Goal: Obtain resource: Obtain resource

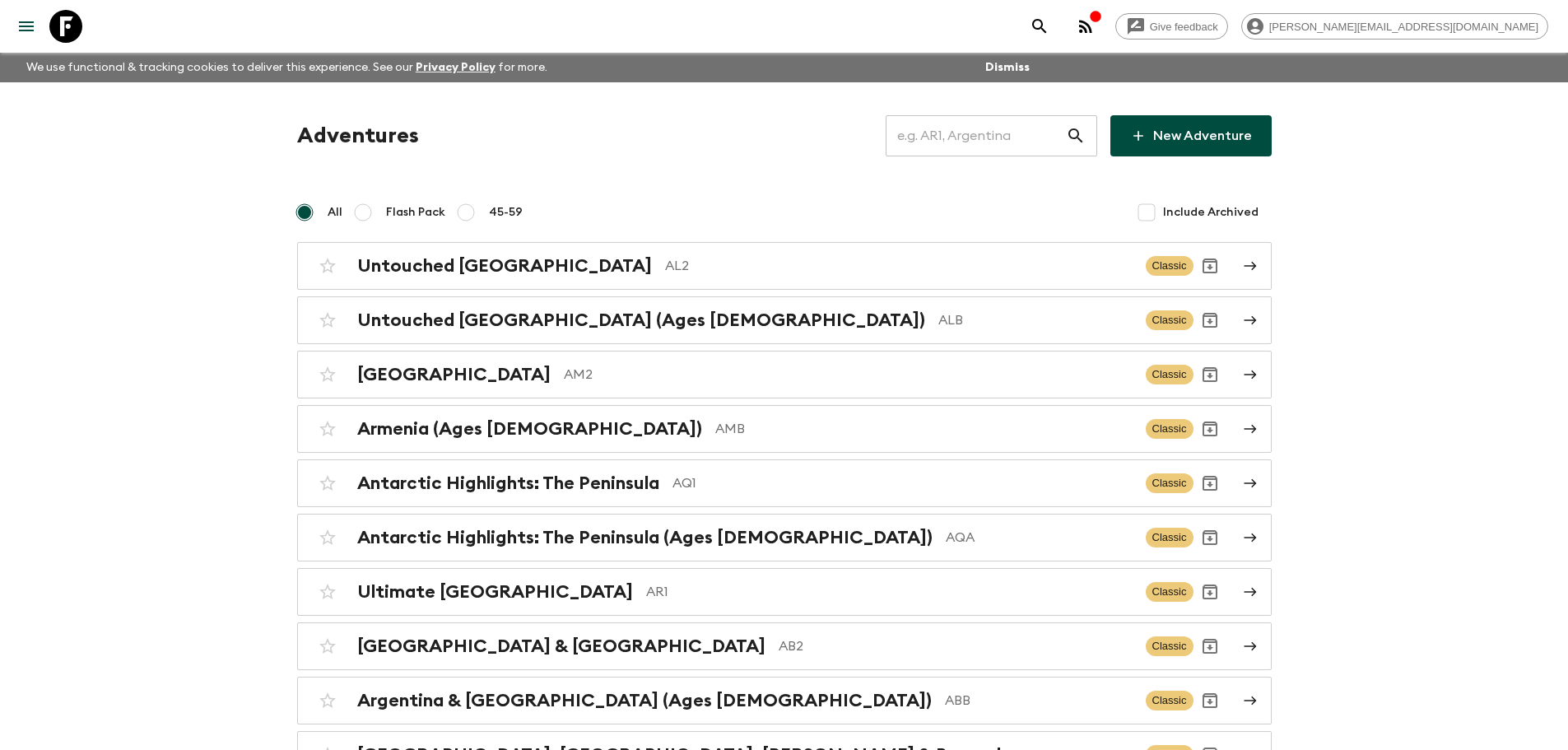
click at [976, 133] on input "text" at bounding box center [976, 136] width 181 height 46
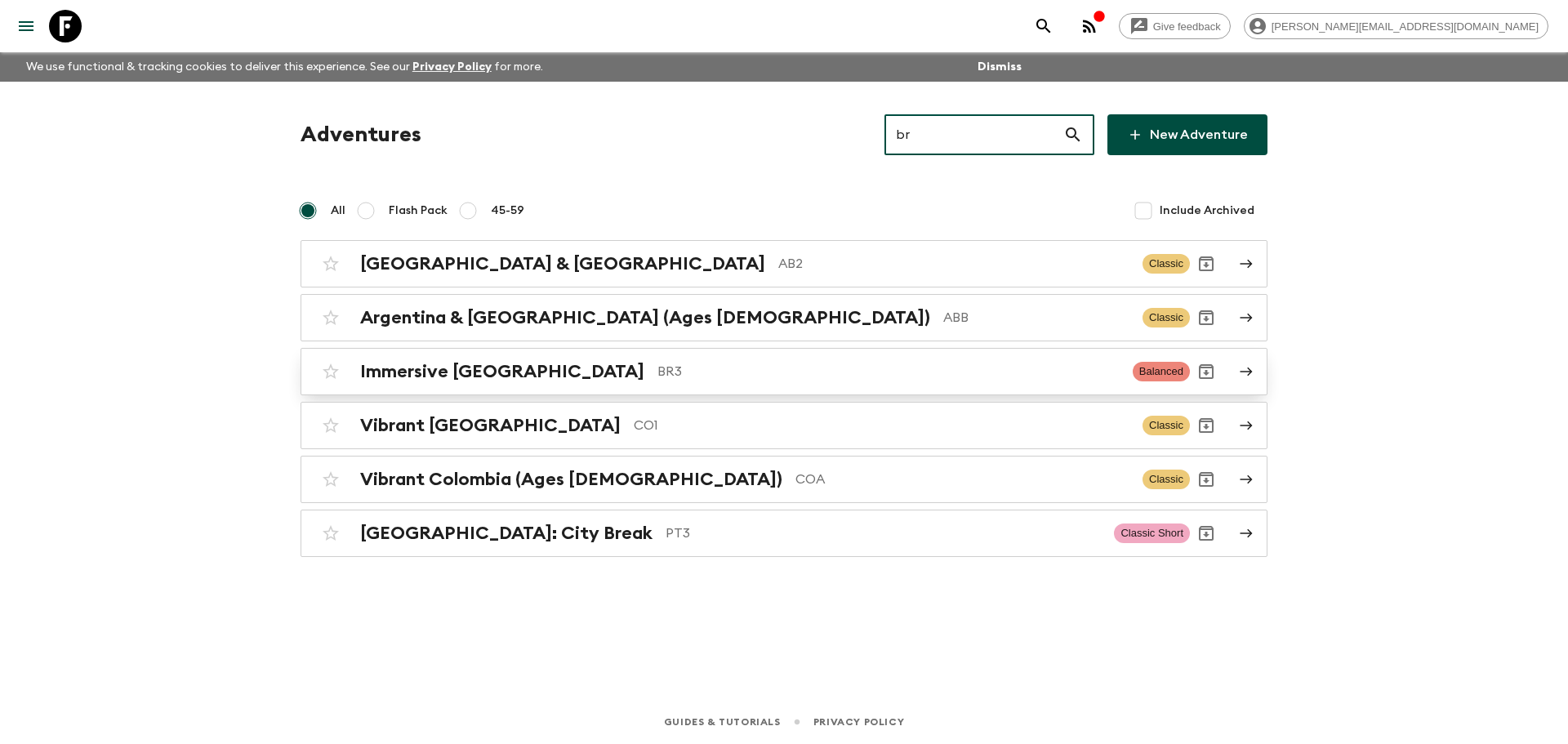
type input "br"
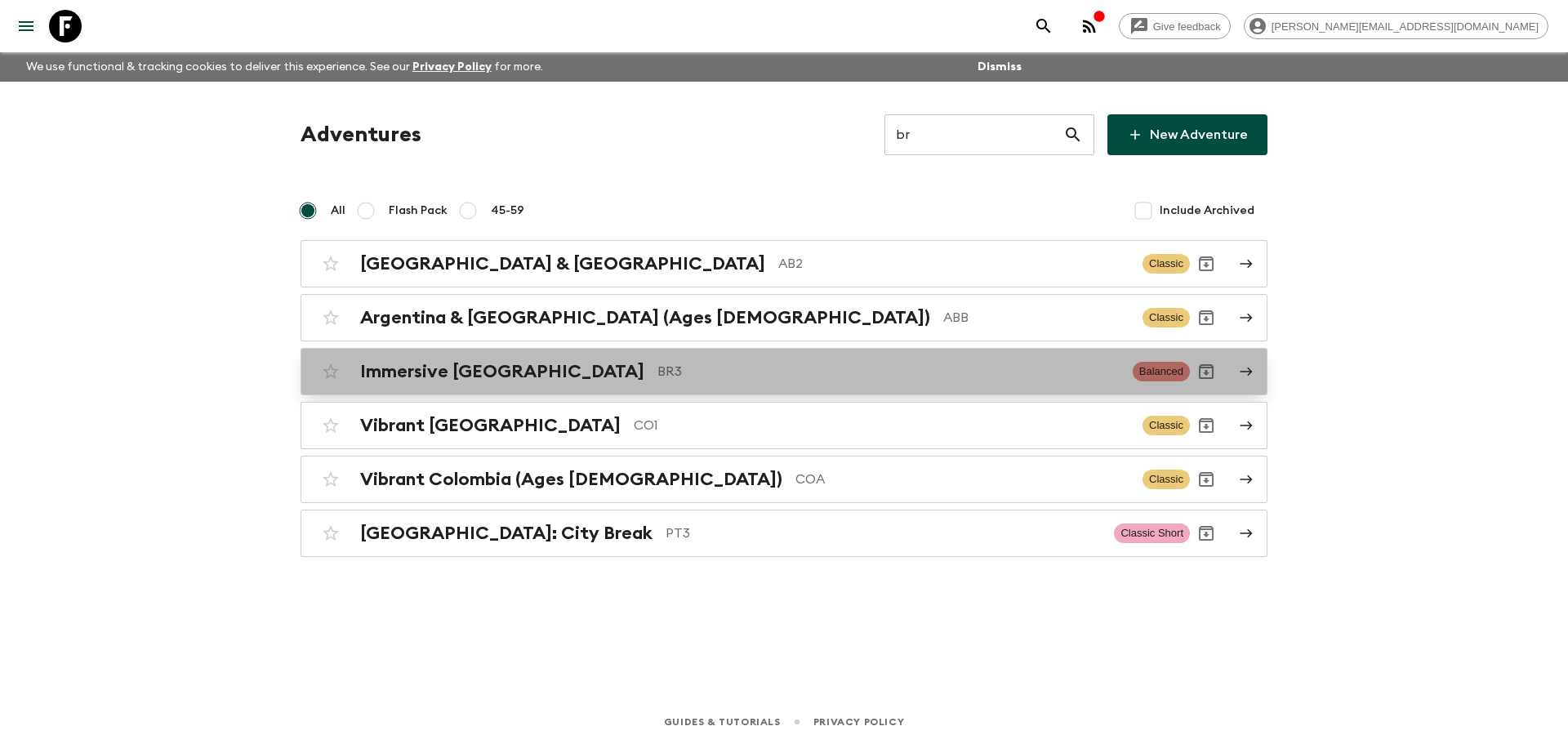
click at [672, 361] on div "Immersive Brazil BR3" at bounding box center [739, 372] width 760 height 21
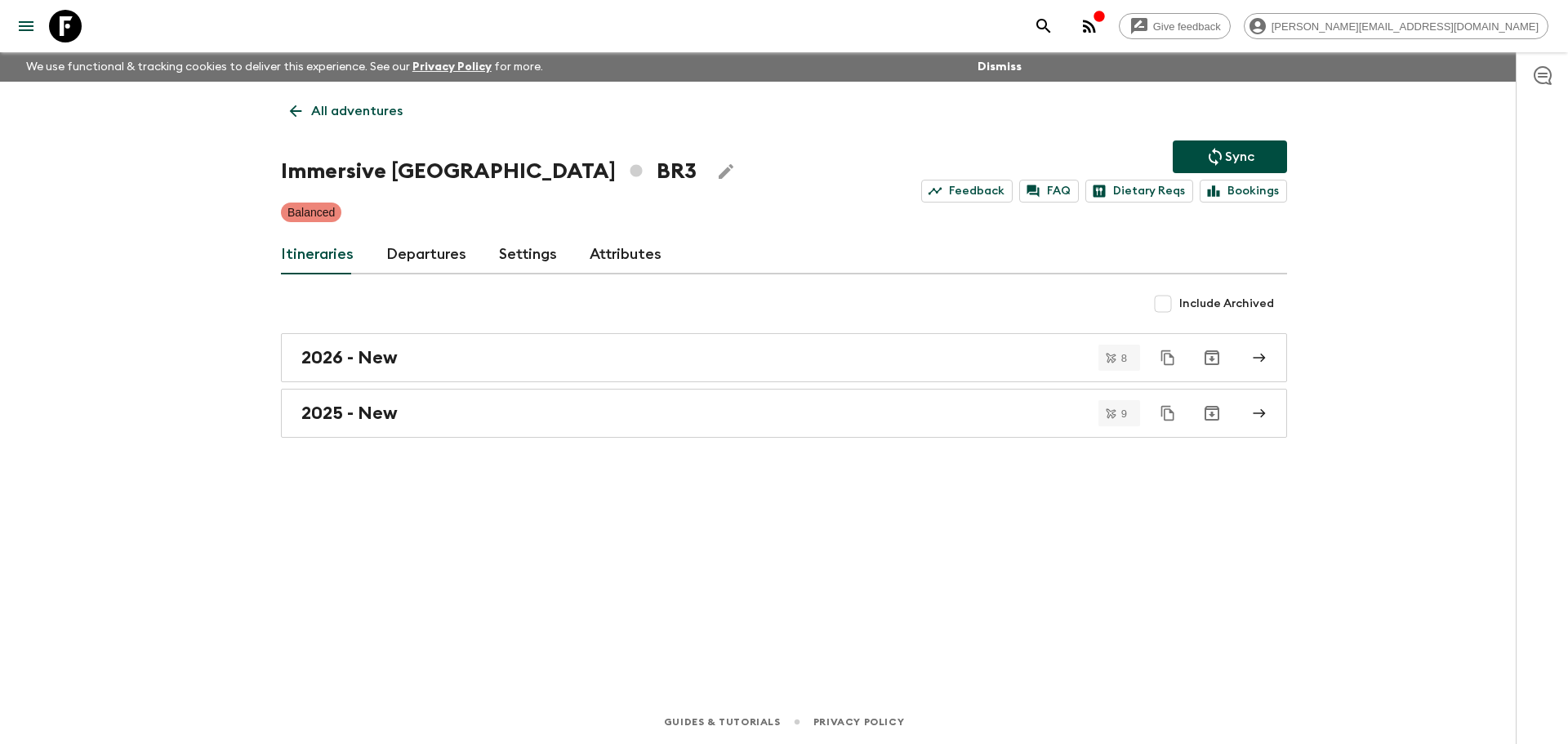
click at [431, 261] on link "Departures" at bounding box center [426, 254] width 80 height 39
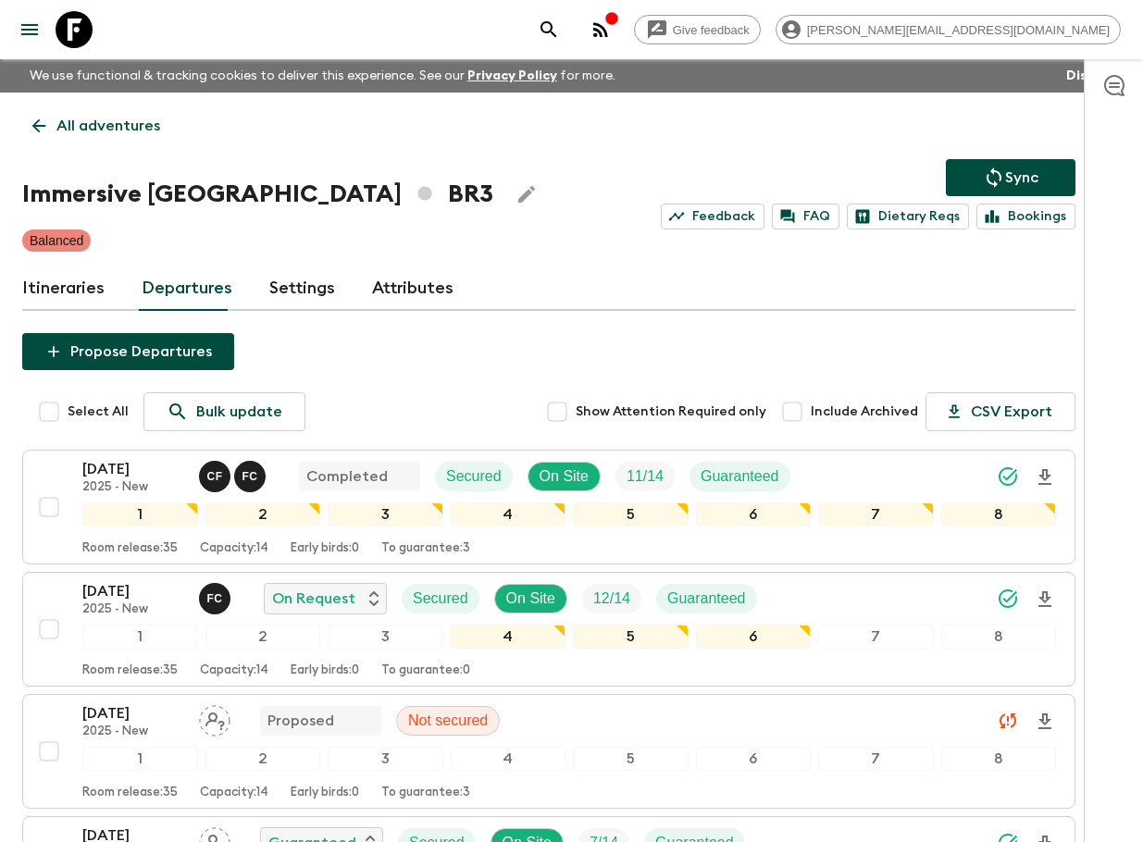
click at [85, 21] on icon at bounding box center [74, 29] width 37 height 37
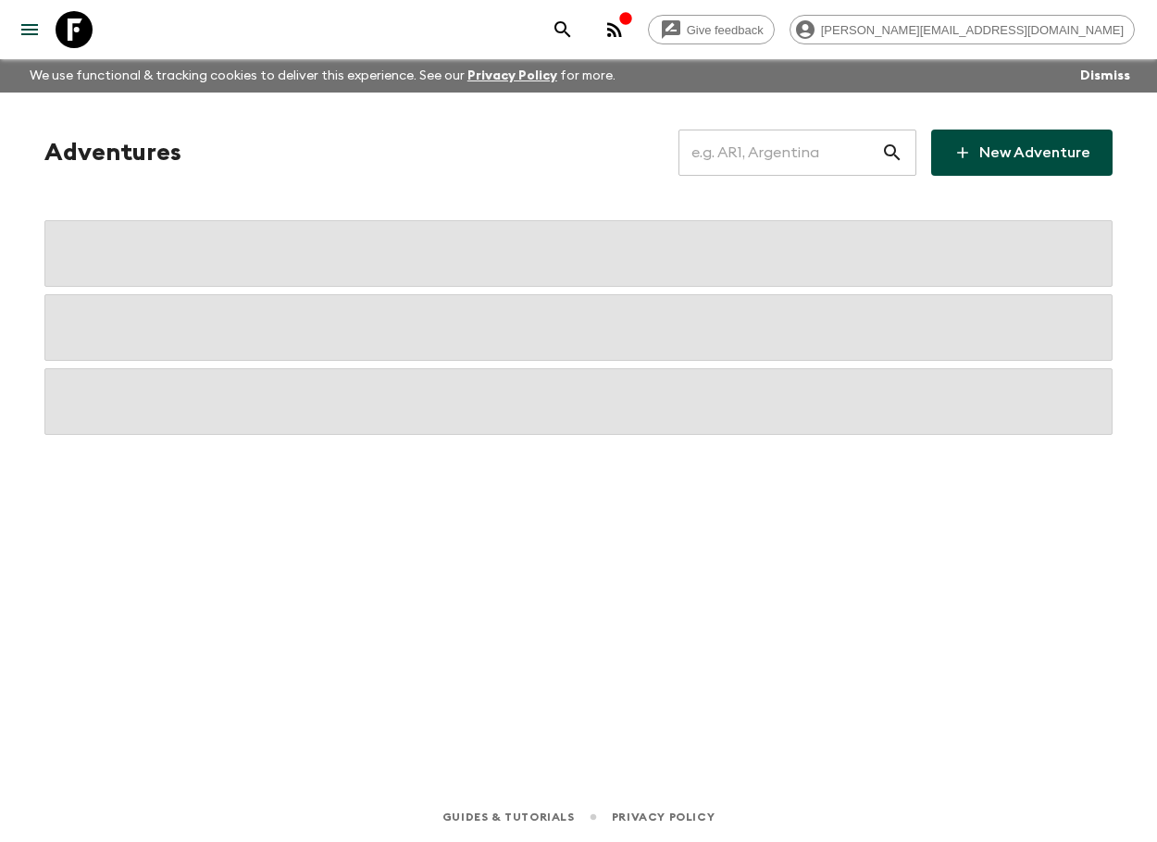
click at [789, 169] on input "text" at bounding box center [779, 153] width 203 height 52
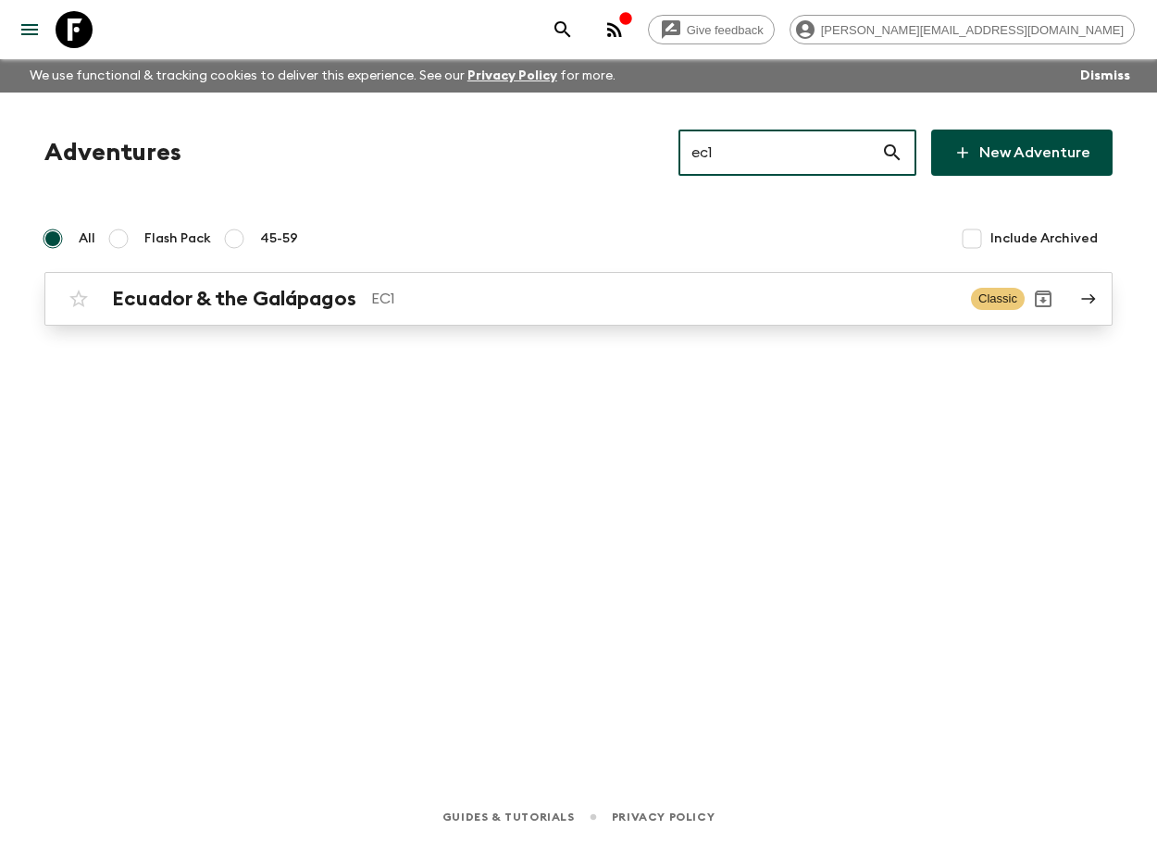
type input "ec1"
click at [440, 307] on p "EC1" at bounding box center [663, 299] width 585 height 22
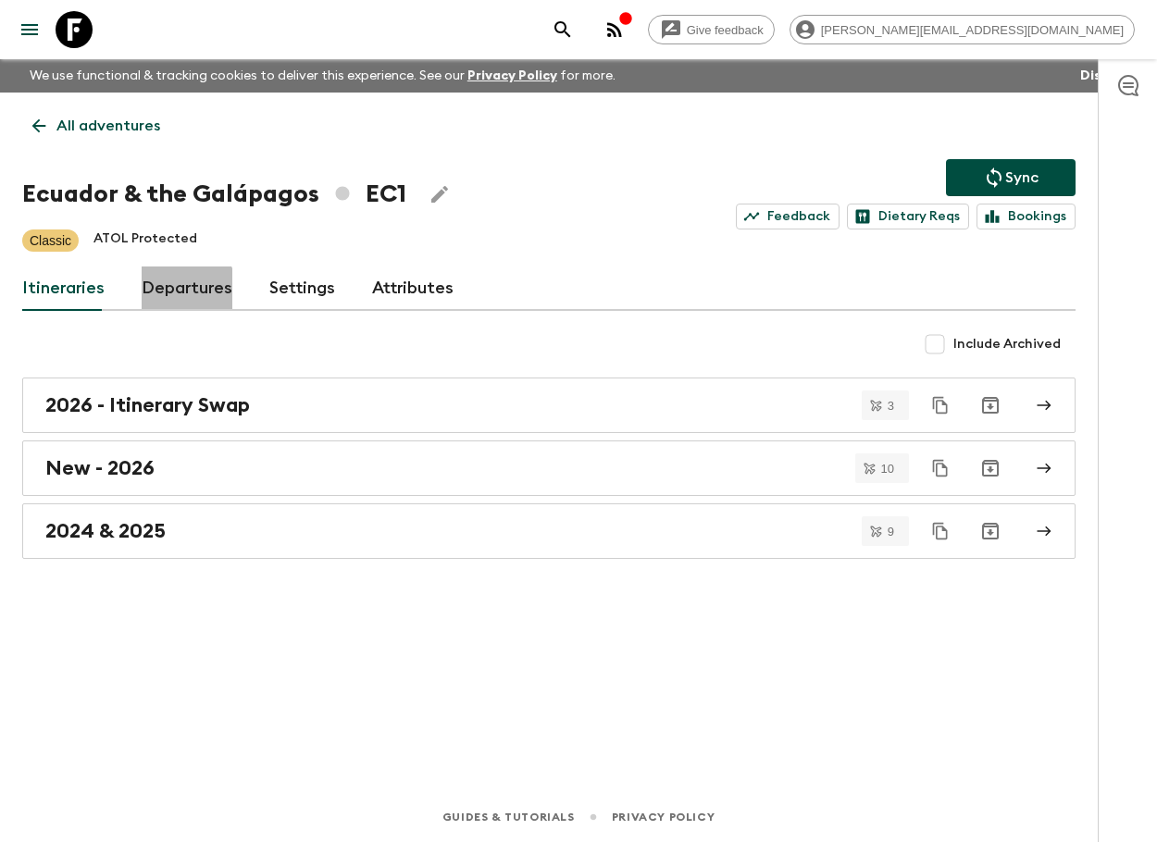
click at [168, 297] on link "Departures" at bounding box center [187, 288] width 91 height 44
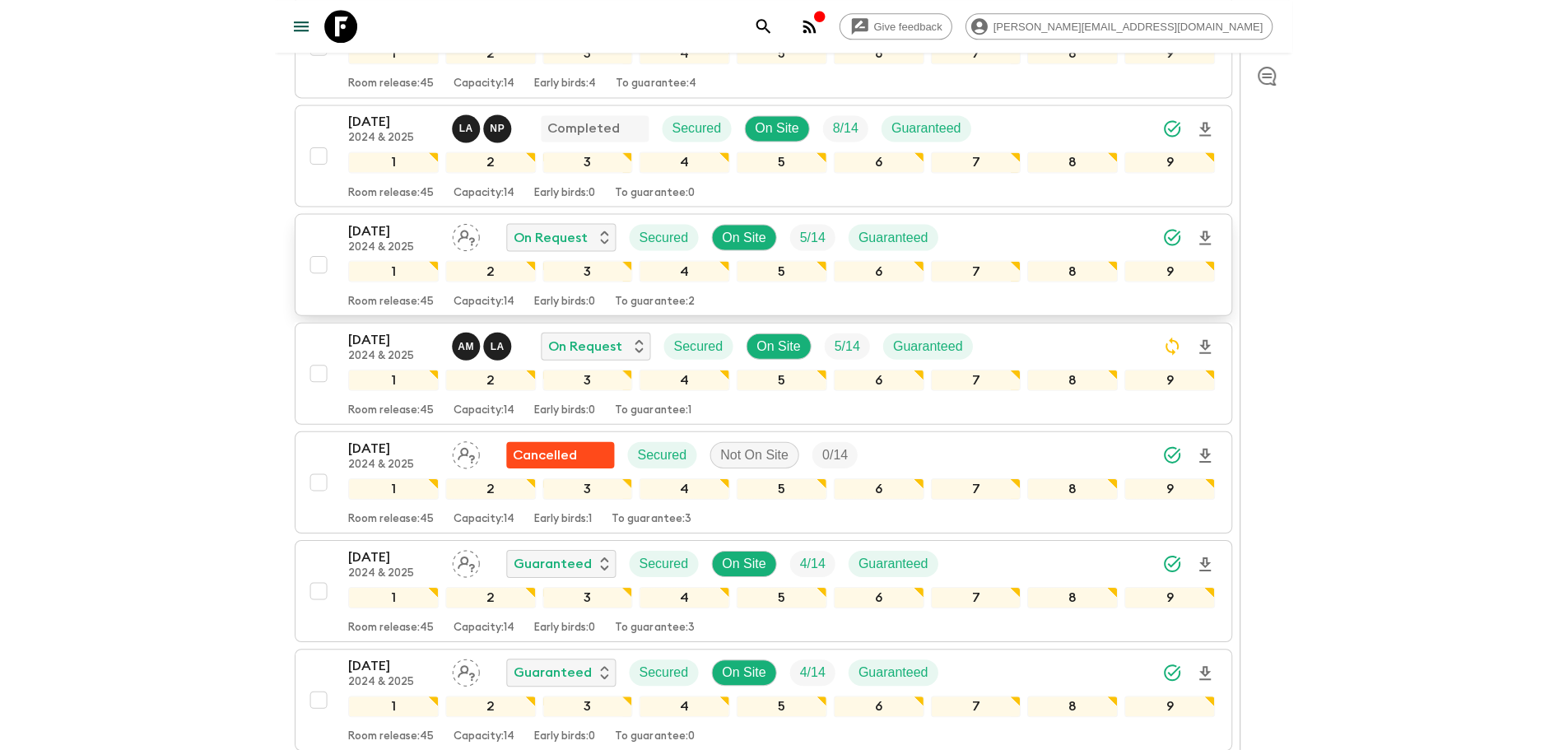
scroll to position [956, 0]
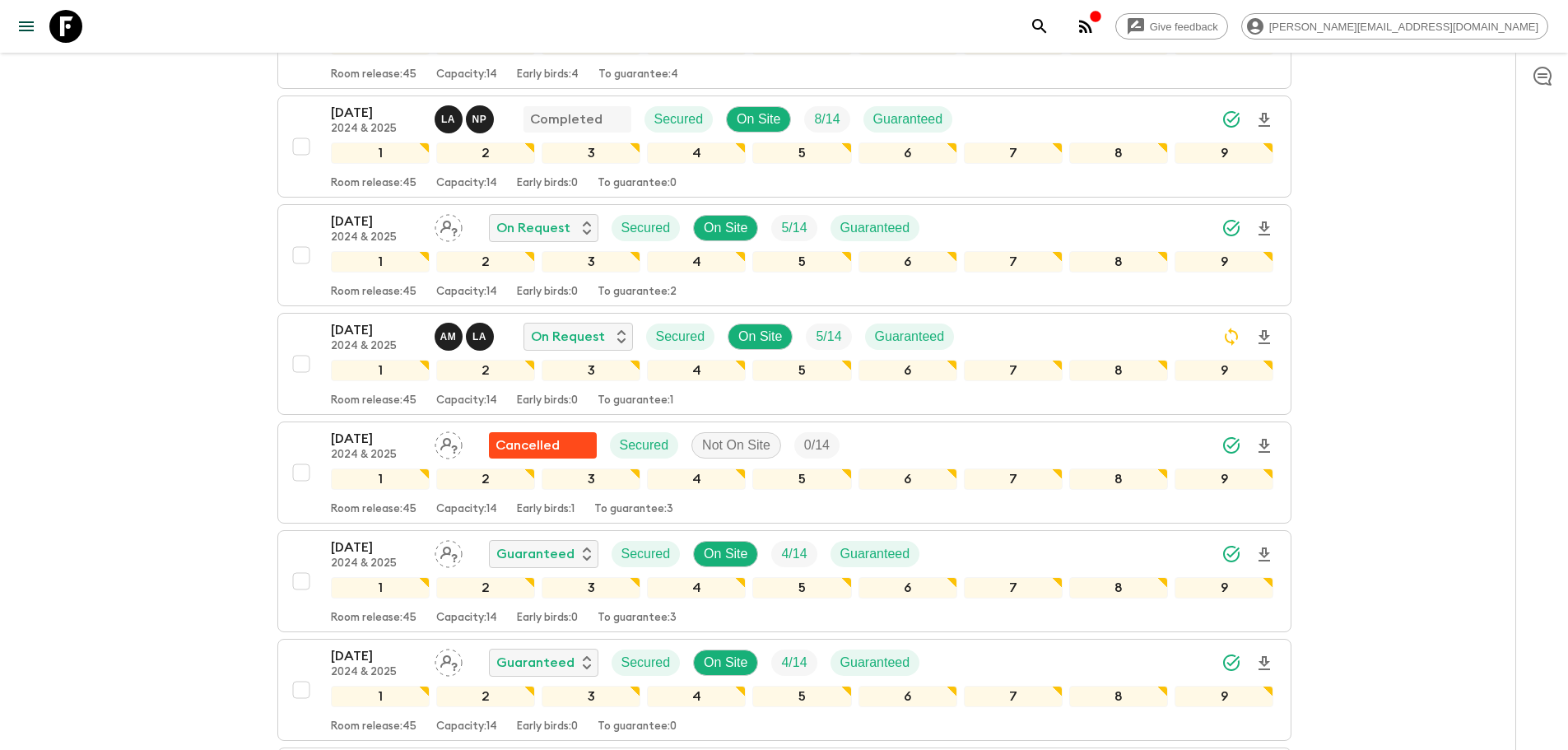
drag, startPoint x: 63, startPoint y: 30, endPoint x: 500, endPoint y: 78, distance: 439.6
click at [63, 30] on icon at bounding box center [66, 26] width 33 height 33
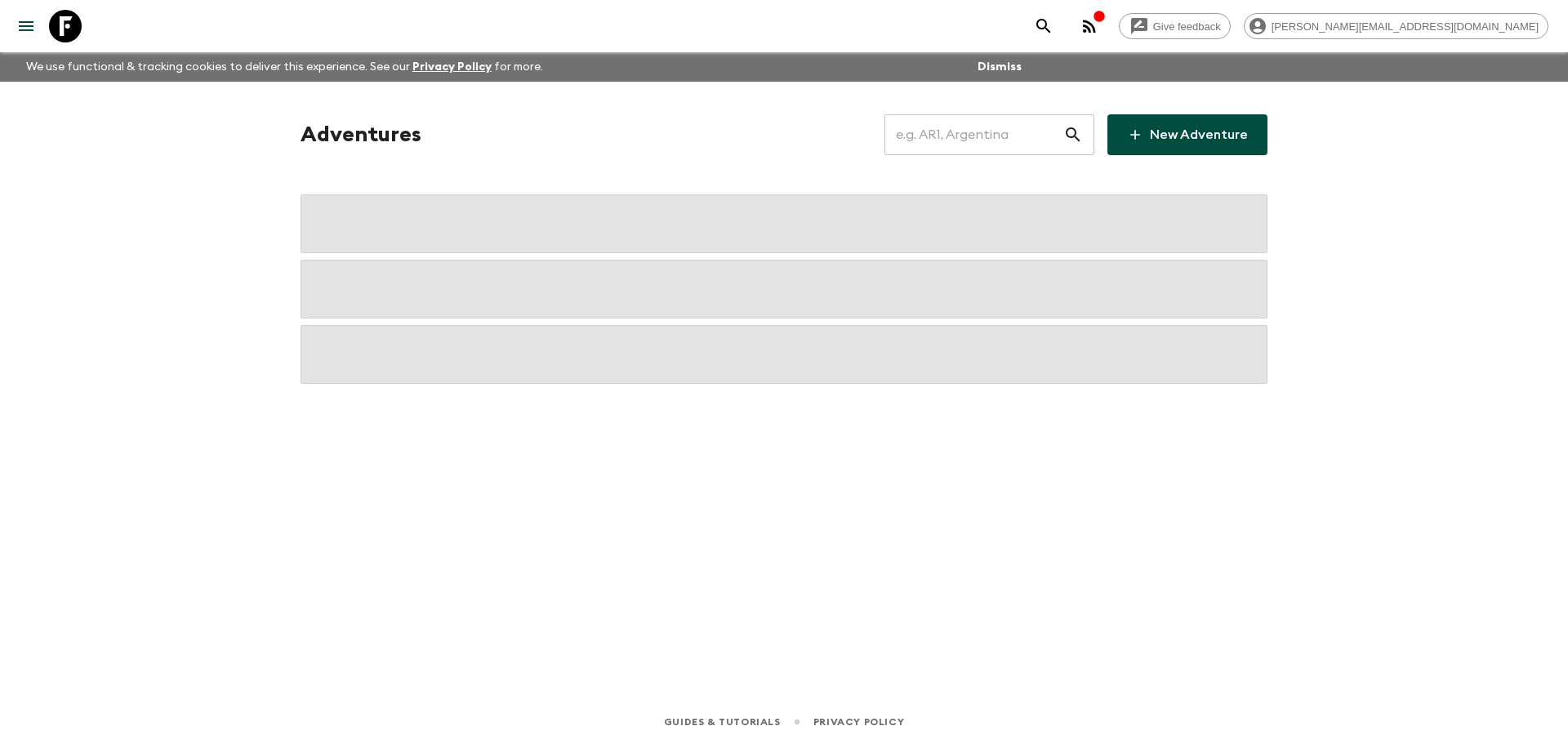
click at [957, 134] on input "text" at bounding box center [973, 135] width 179 height 46
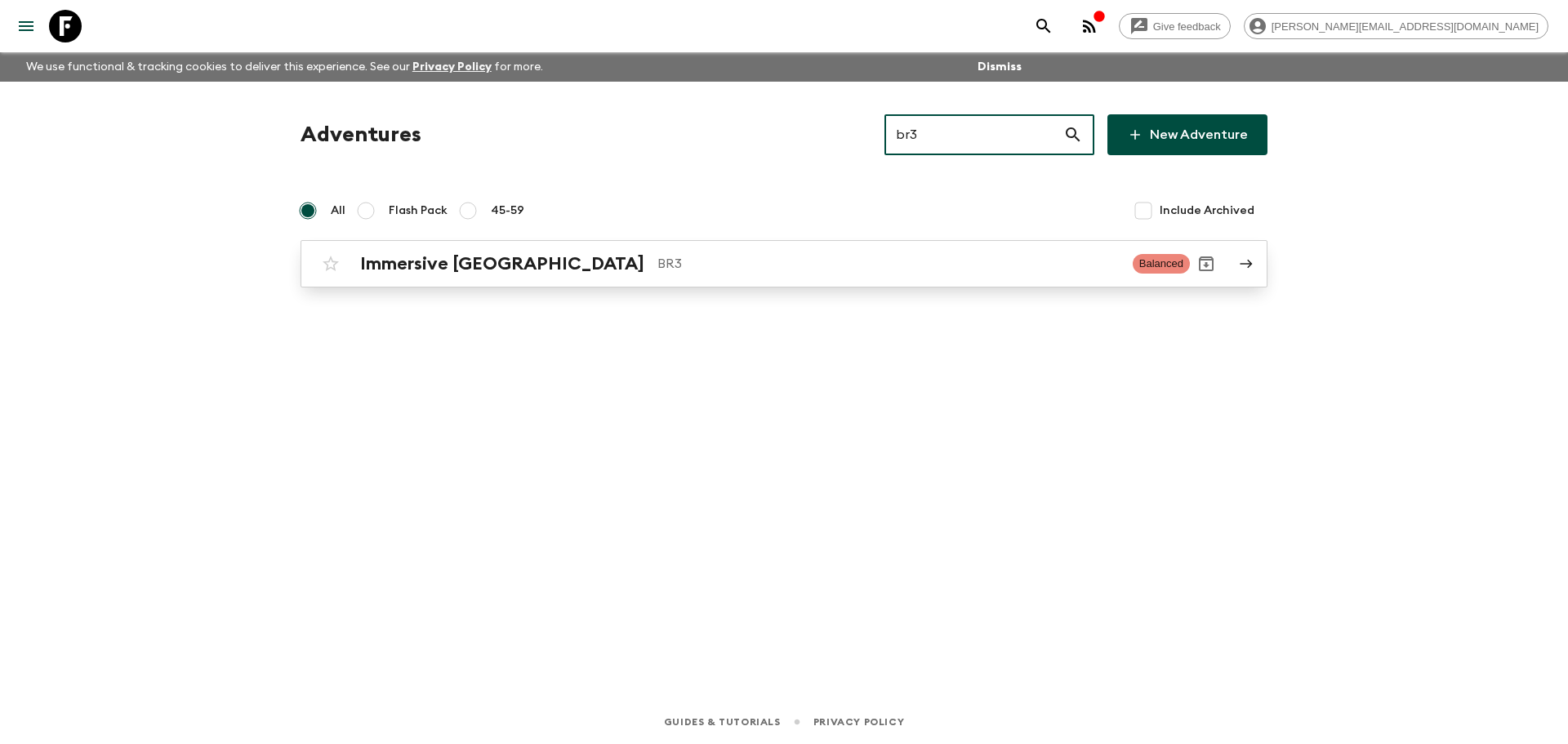
type input "br3"
click at [657, 258] on p "BR3" at bounding box center [889, 264] width 462 height 19
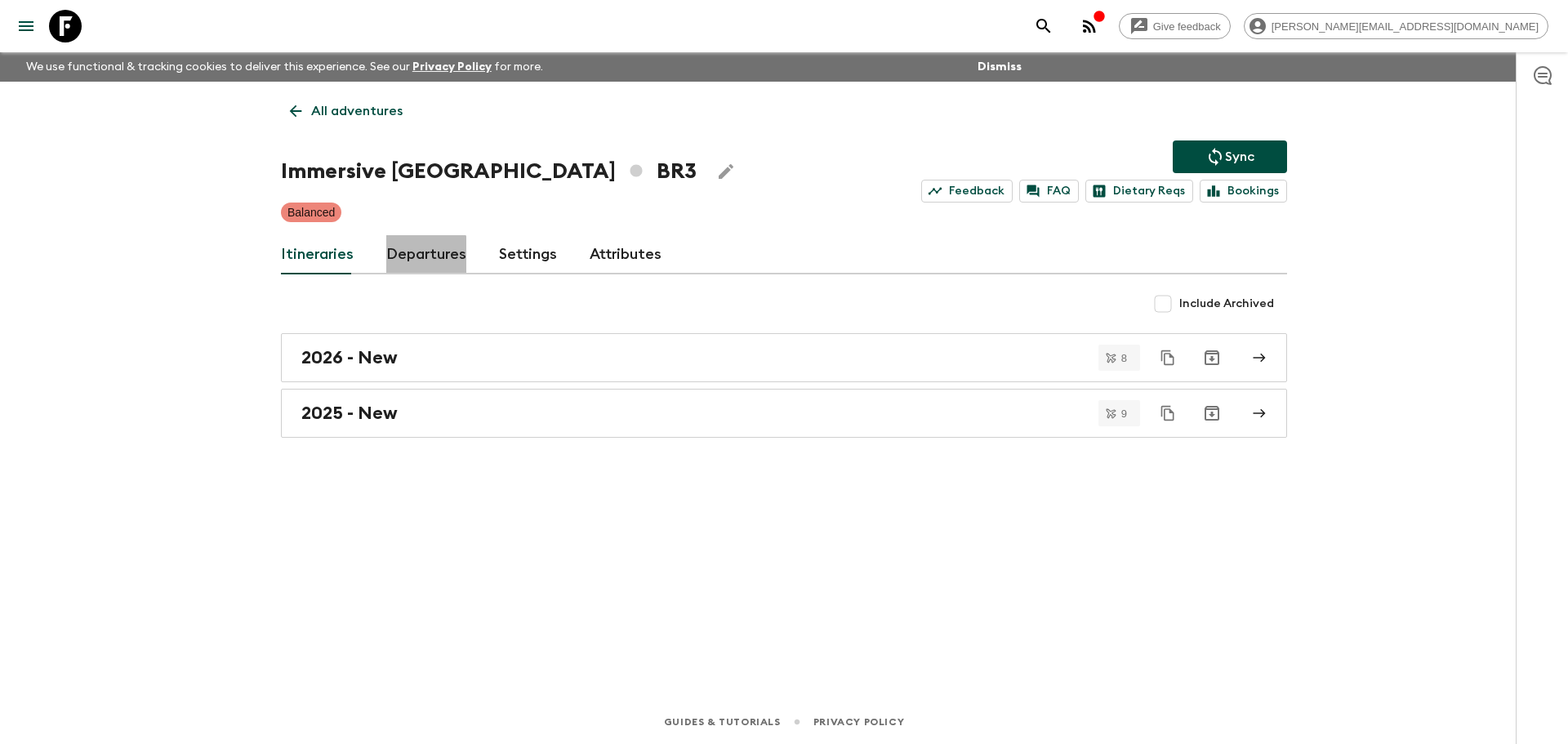
click at [404, 263] on link "Departures" at bounding box center [426, 254] width 80 height 39
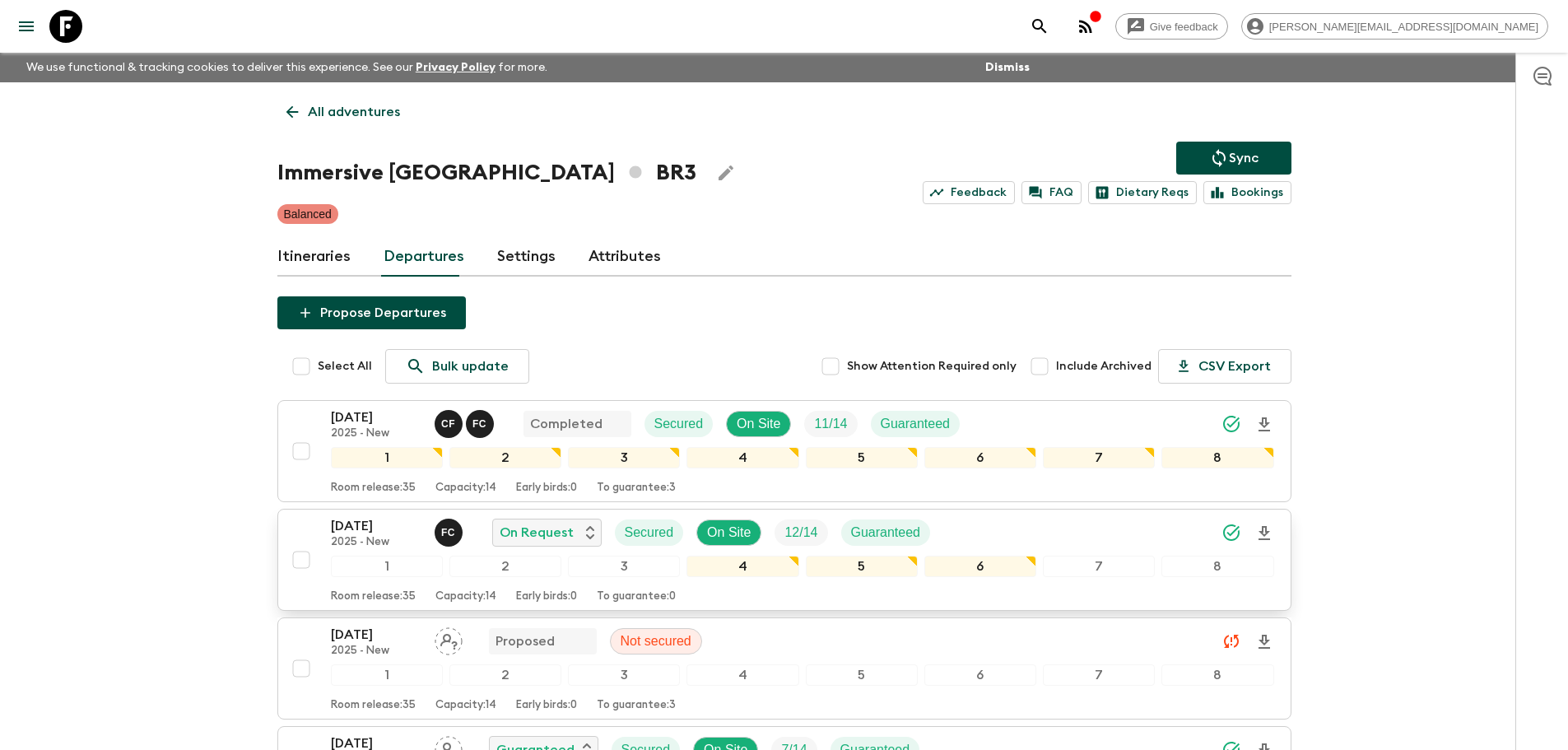
click at [1145, 521] on div "20 Sep 2025 2025 - New F C On Request Secured On Site 12 / 14 Guaranteed" at bounding box center [802, 532] width 943 height 33
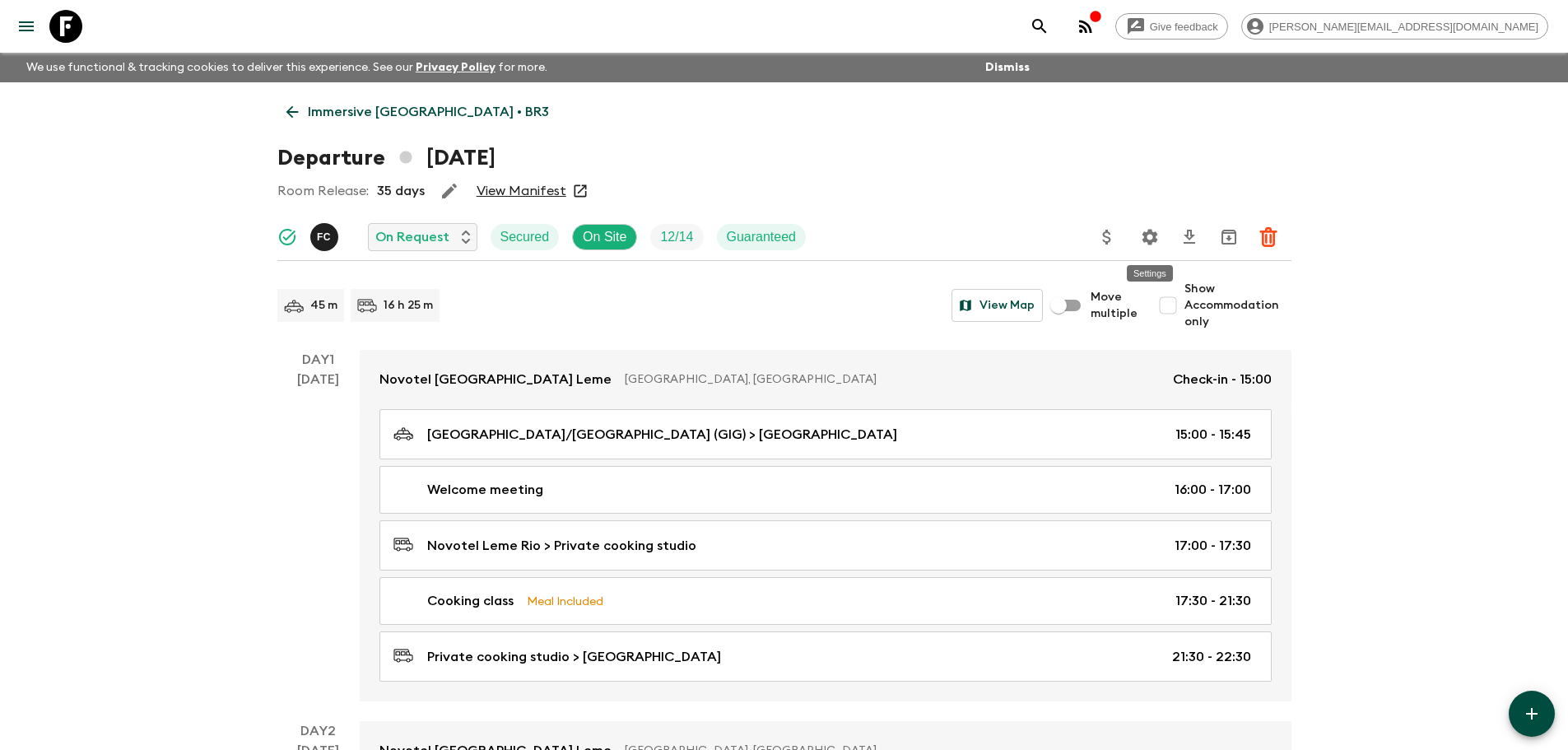
click at [1144, 229] on icon "Settings" at bounding box center [1150, 237] width 20 height 20
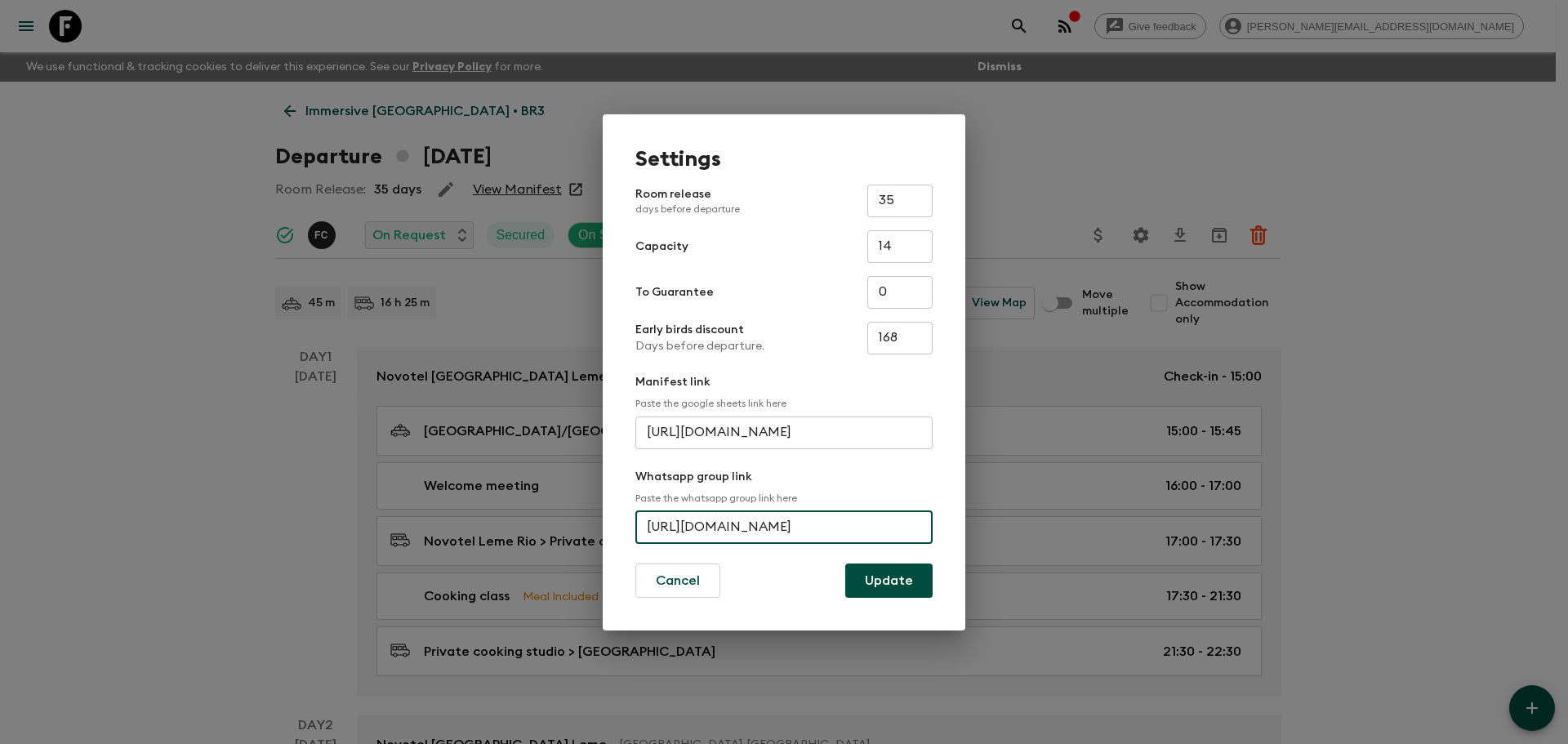
scroll to position [0, 71]
drag, startPoint x: 645, startPoint y: 522, endPoint x: 1024, endPoint y: 527, distance: 379.0
click at [1024, 527] on div "Settings Room release days before departure 35 ​ Capacity 14 ​ To Guarantee 0 ​…" at bounding box center [784, 372] width 1568 height 744
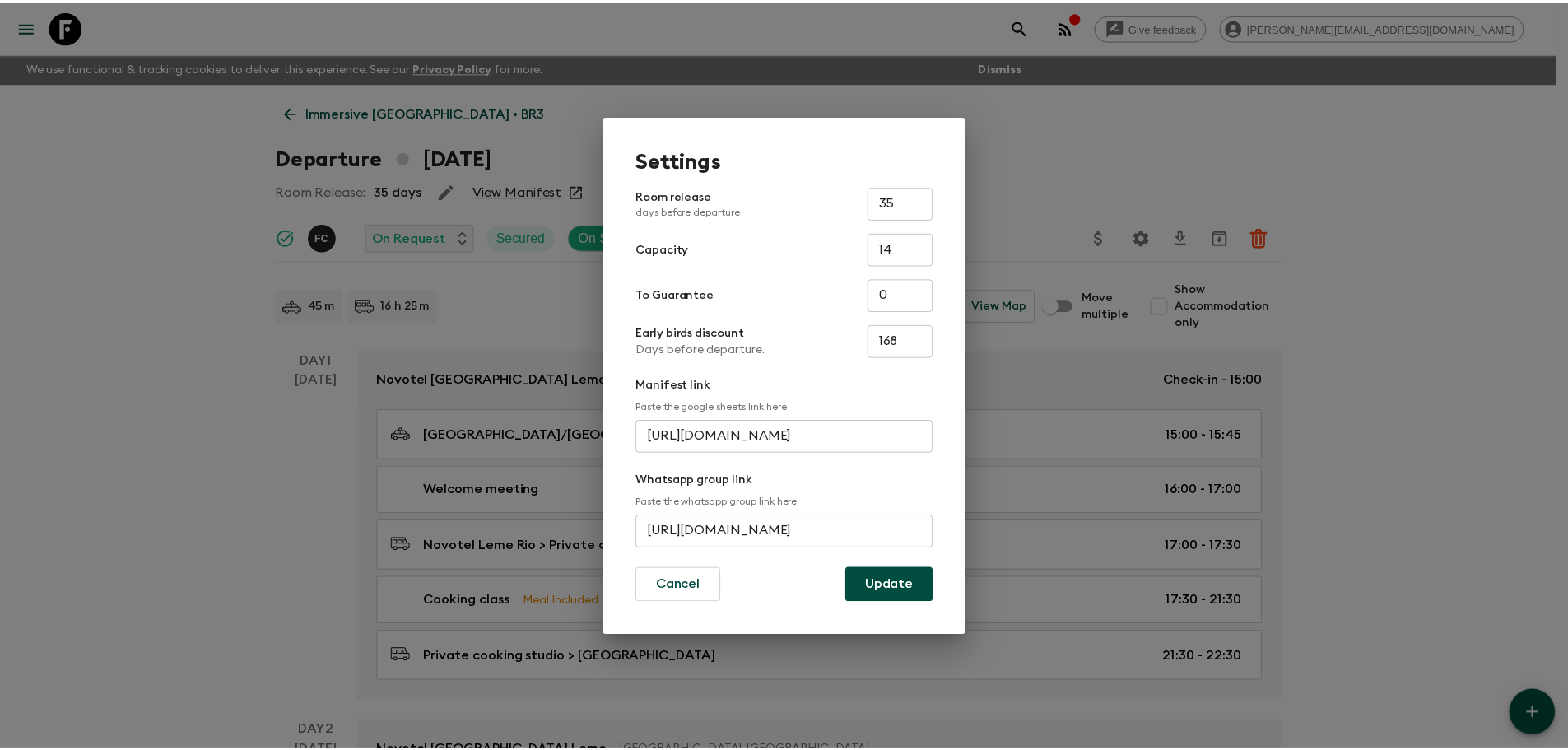
scroll to position [0, 0]
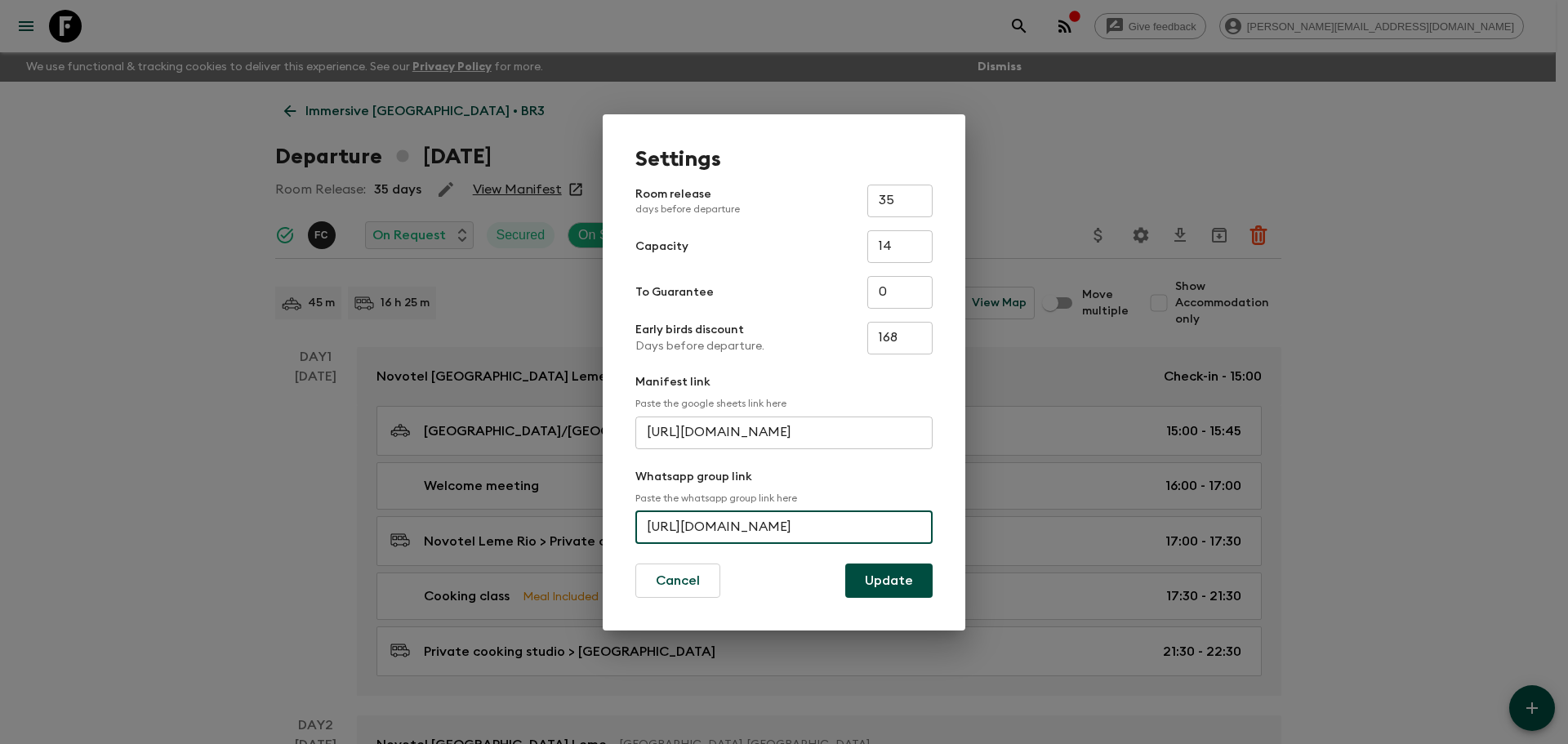
click at [926, 11] on div "Settings Room release days before departure 35 ​ Capacity 14 ​ To Guarantee 0 ​…" at bounding box center [784, 372] width 1568 height 744
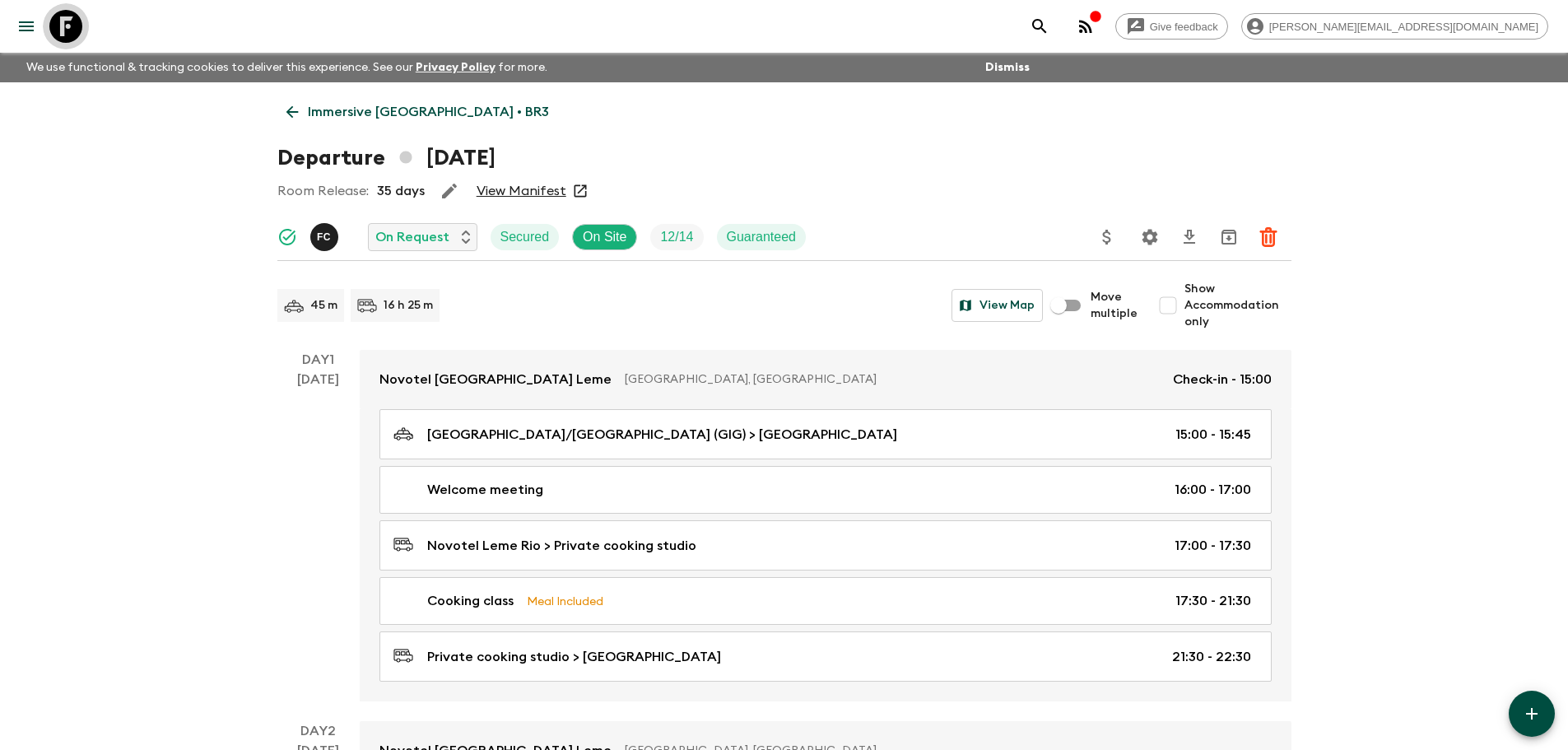
click at [81, 28] on icon at bounding box center [66, 26] width 33 height 33
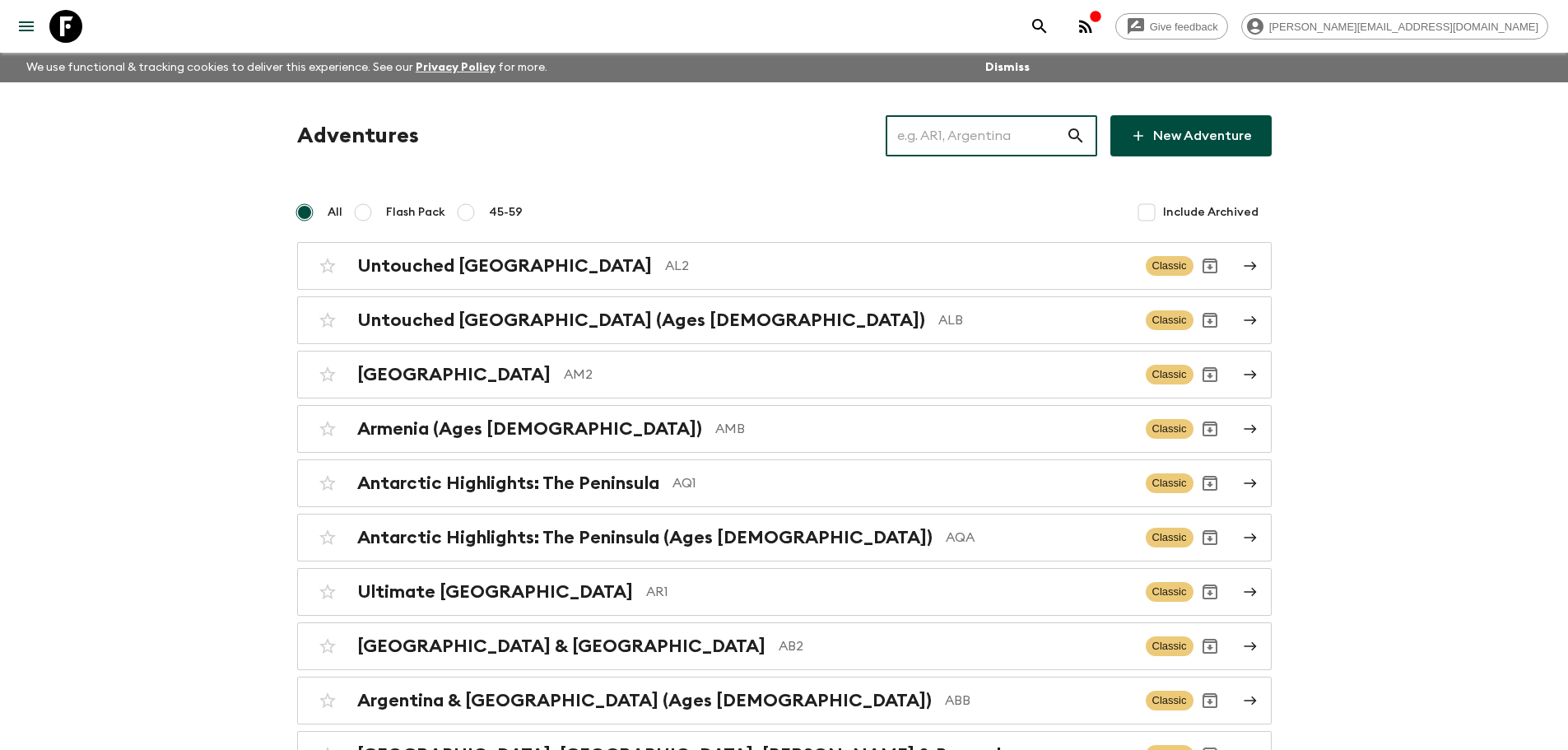
click at [995, 148] on input "text" at bounding box center [976, 136] width 181 height 46
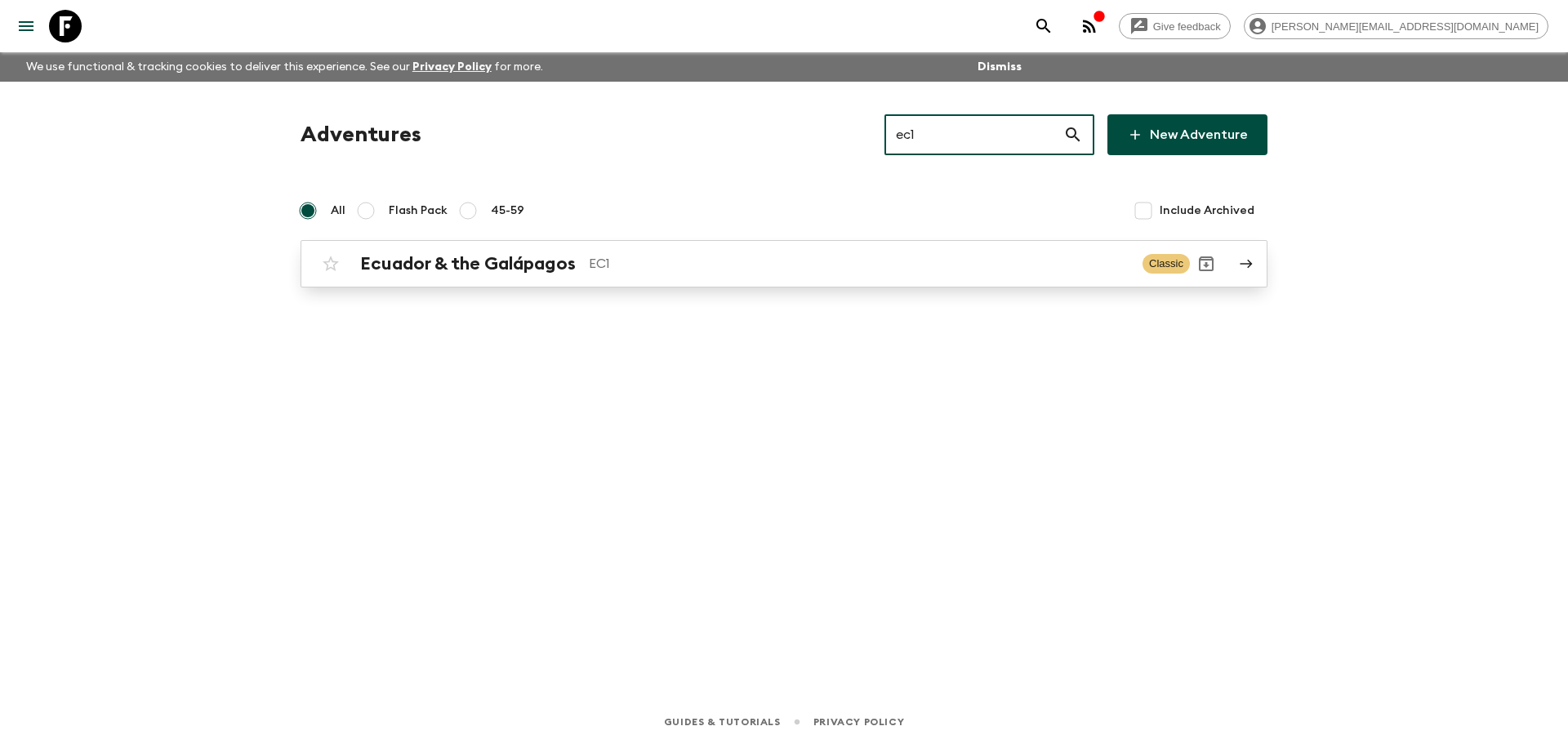
type input "ec1"
click at [851, 271] on p "EC1" at bounding box center [859, 264] width 541 height 19
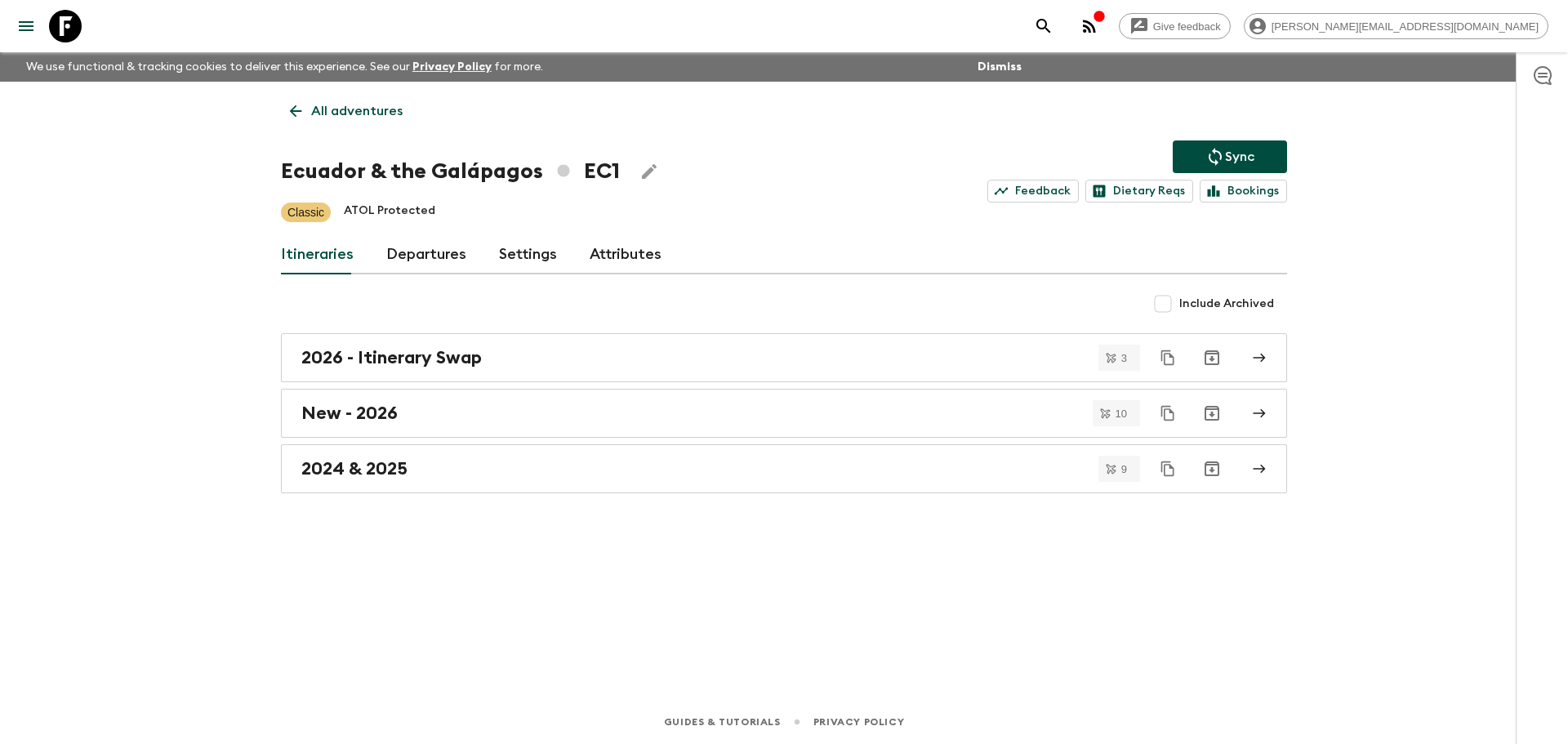
click at [456, 265] on link "Departures" at bounding box center [426, 254] width 80 height 39
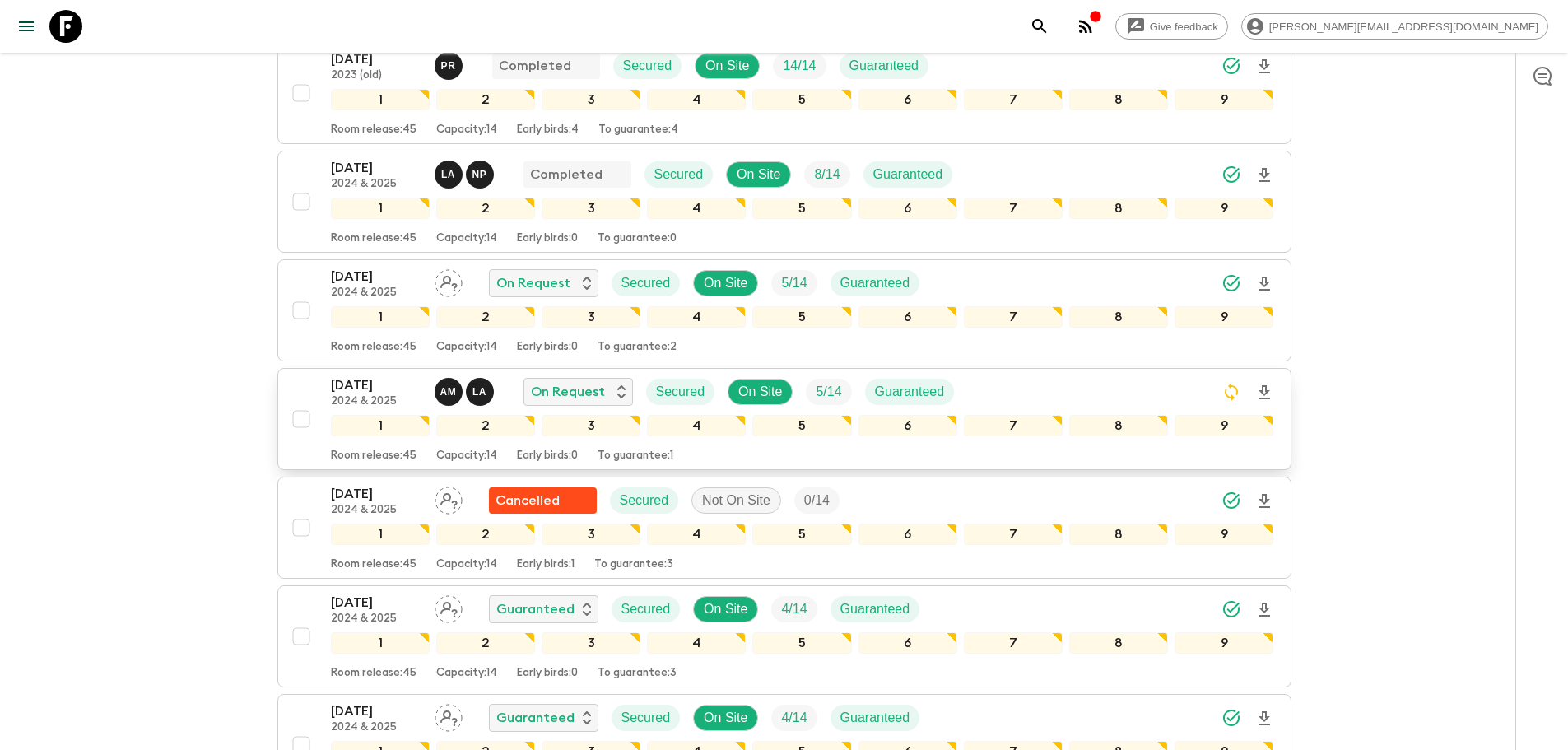
scroll to position [909, 0]
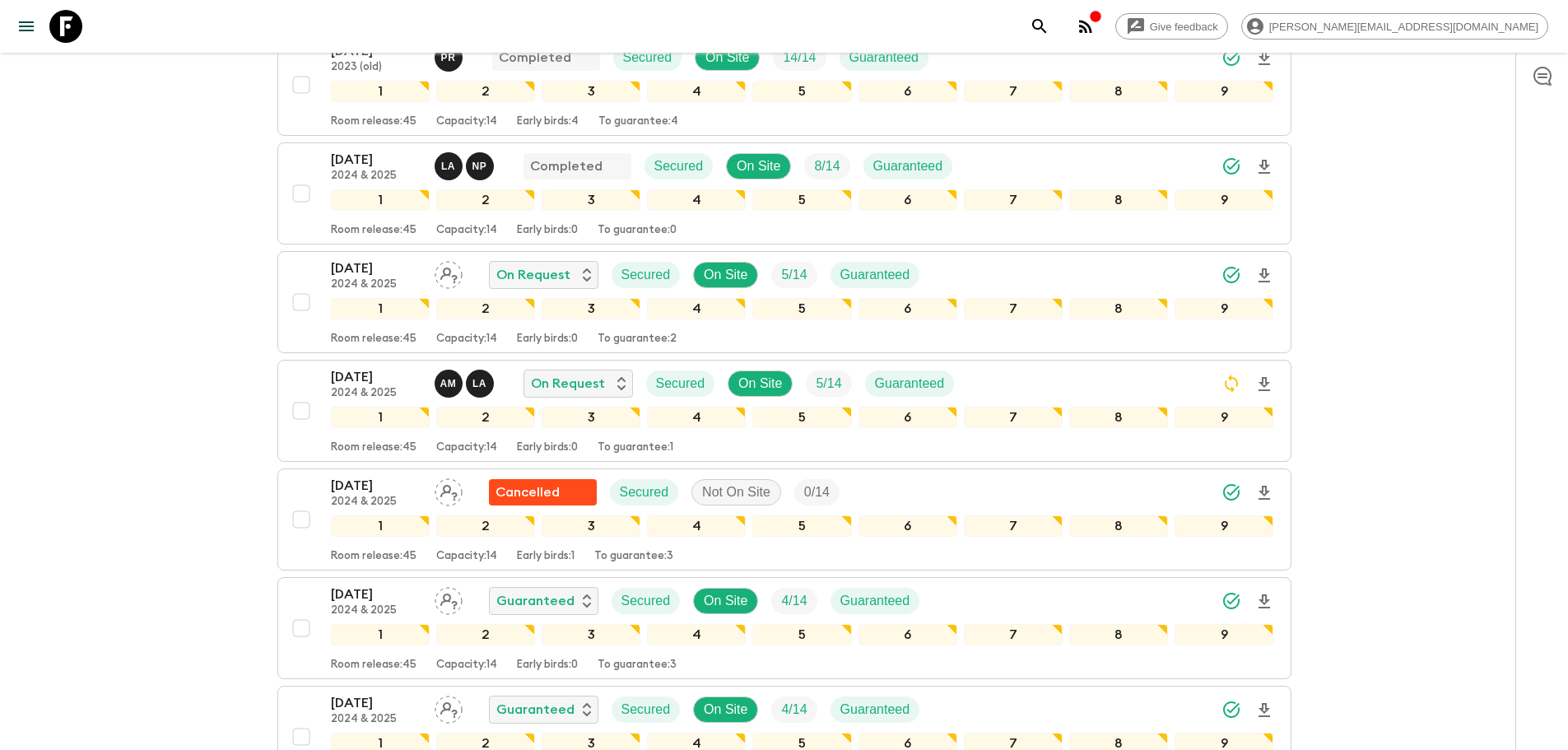
drag, startPoint x: 72, startPoint y: 23, endPoint x: 568, endPoint y: 36, distance: 496.2
click at [72, 23] on icon at bounding box center [66, 26] width 33 height 33
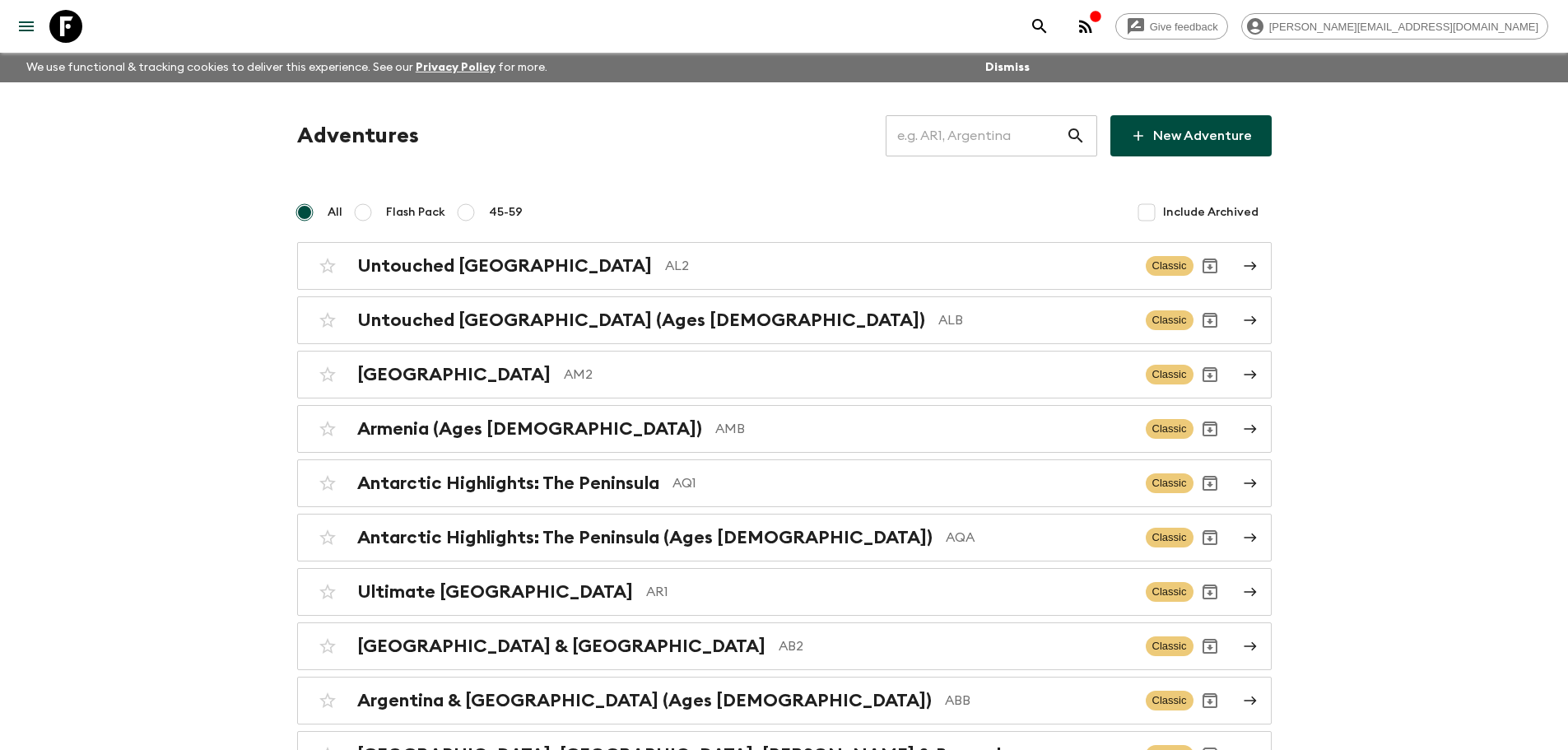
click at [968, 135] on input "text" at bounding box center [976, 136] width 181 height 46
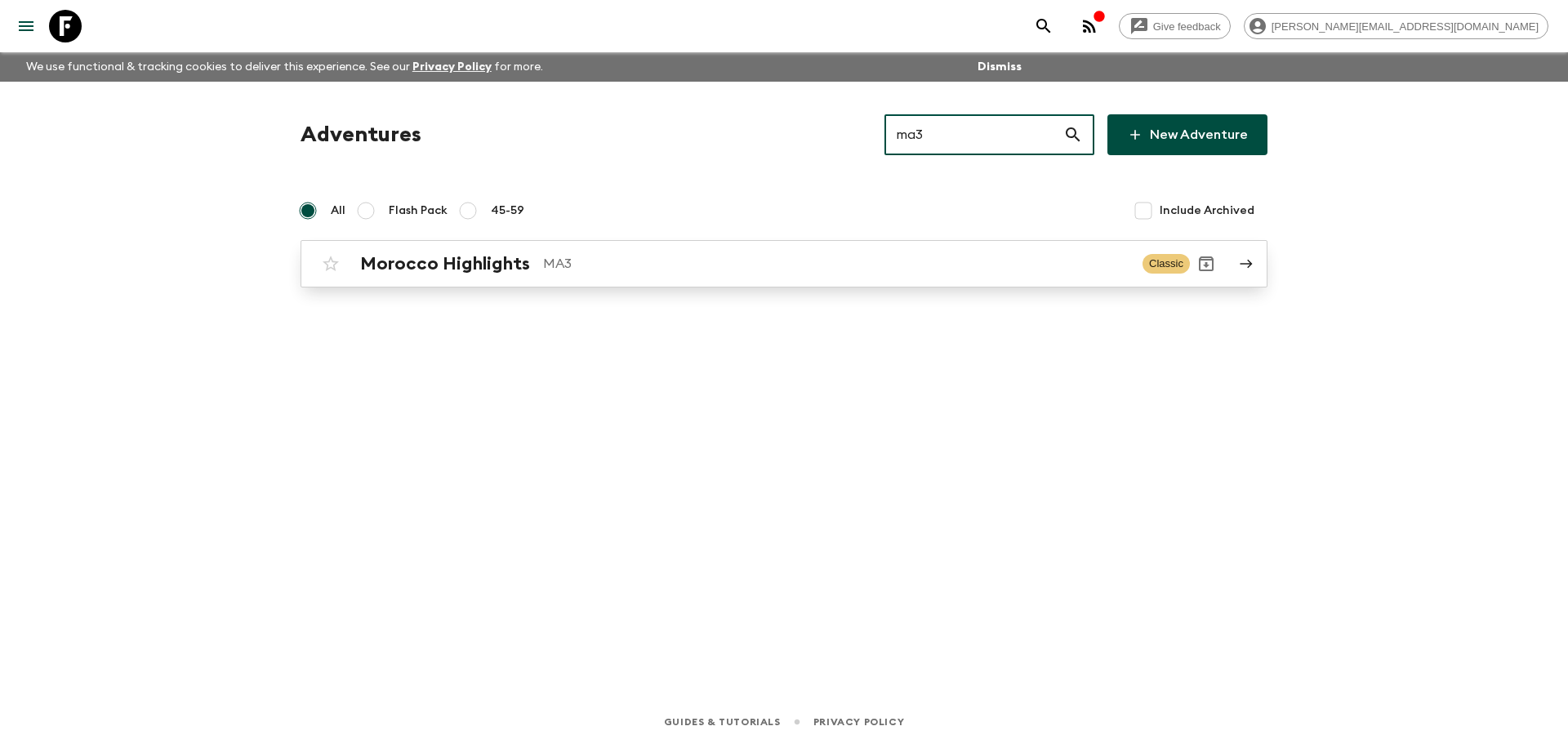
type input "ma3"
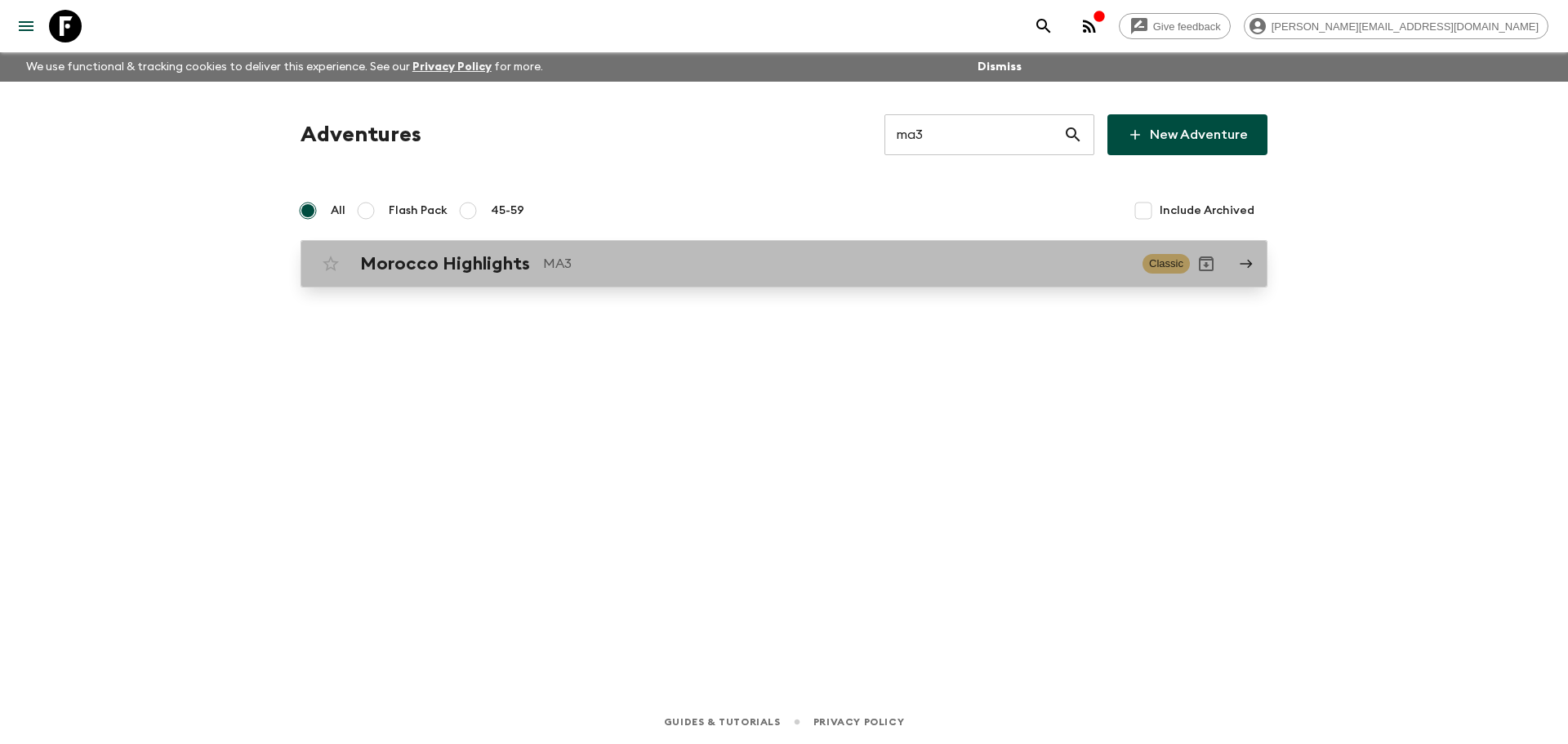
click at [645, 259] on p "MA3" at bounding box center [836, 264] width 586 height 19
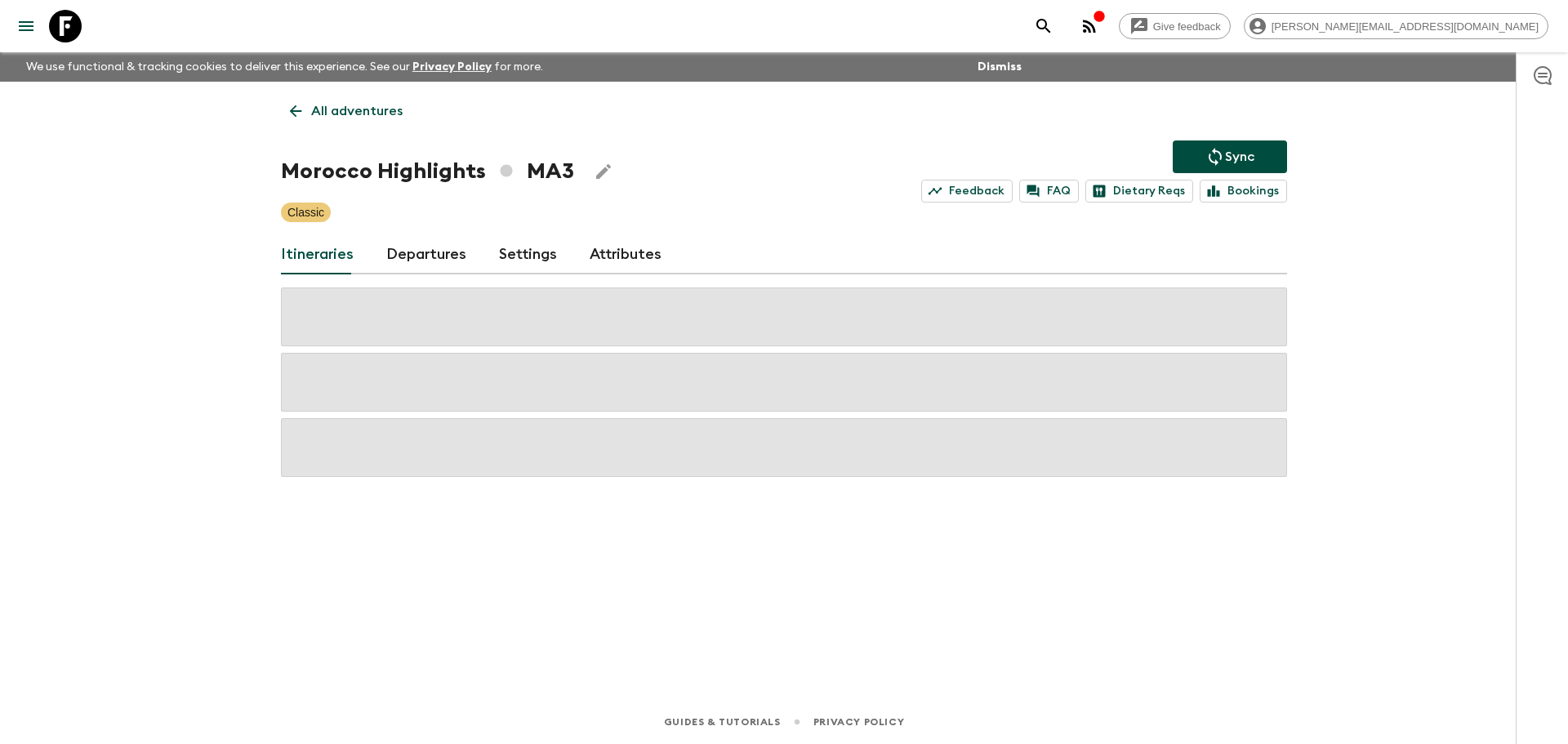
click at [450, 241] on link "Departures" at bounding box center [426, 254] width 80 height 39
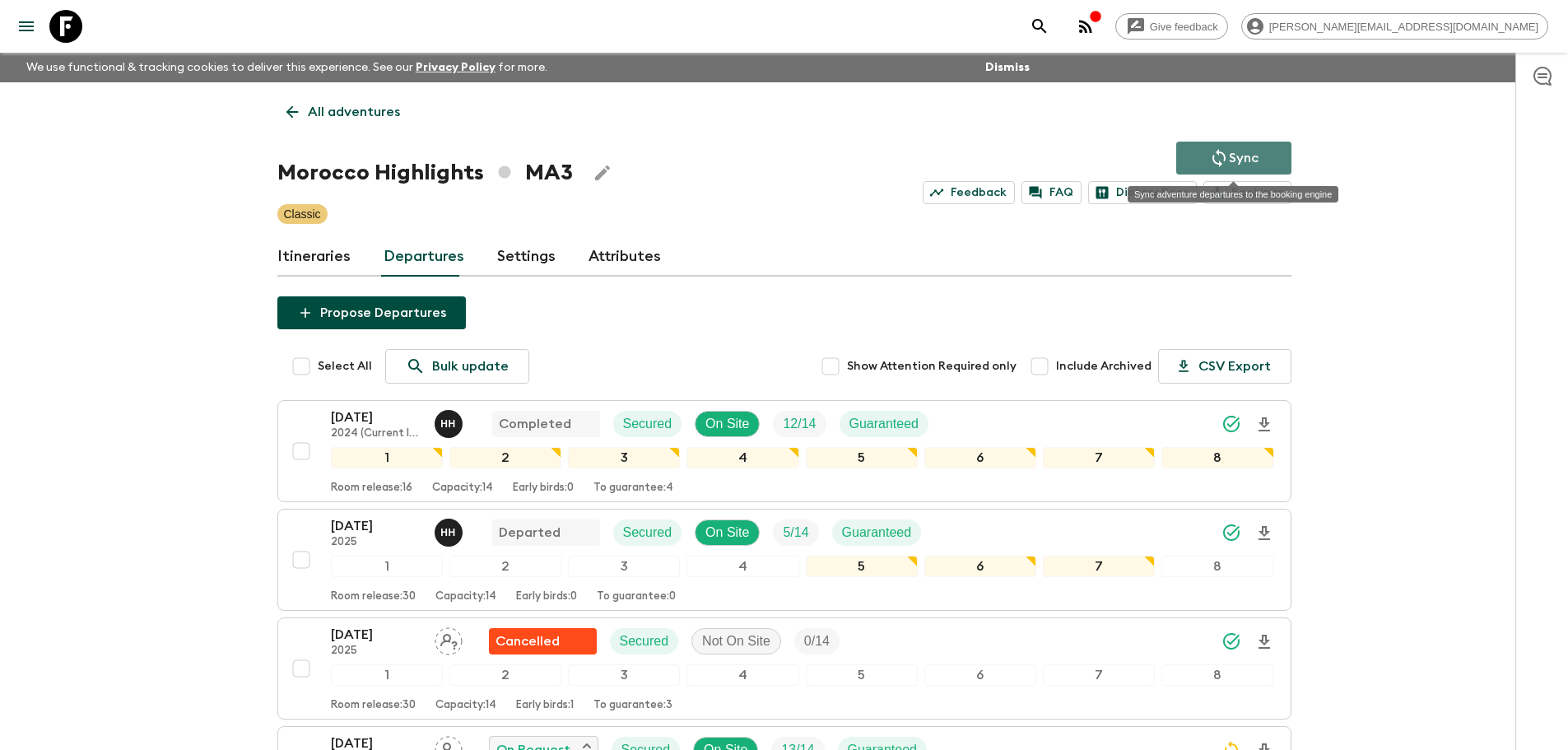
click at [1283, 156] on button "Sync" at bounding box center [1234, 157] width 116 height 33
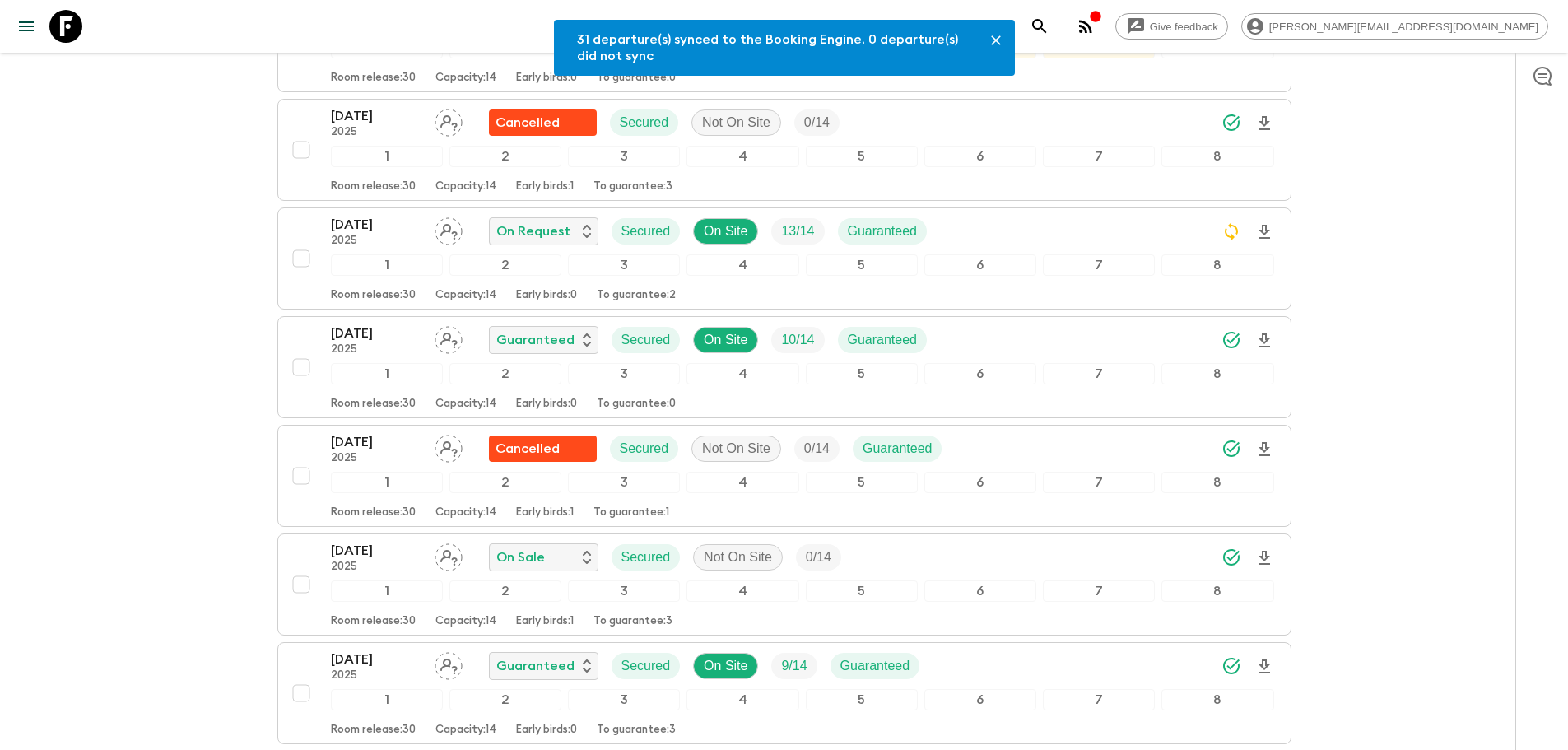
scroll to position [407, 0]
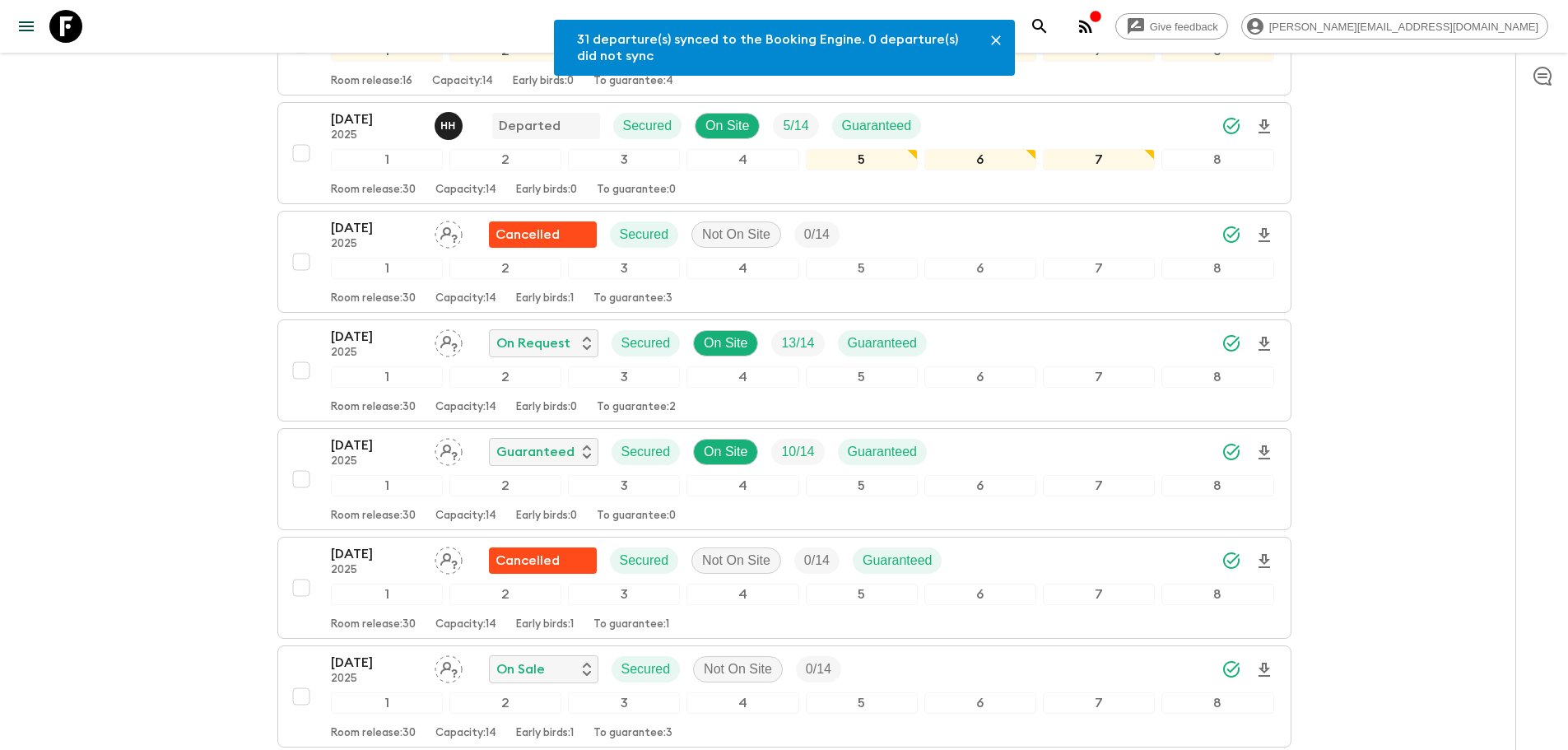
drag, startPoint x: 72, startPoint y: 33, endPoint x: 191, endPoint y: 32, distance: 119.0
click at [72, 33] on icon at bounding box center [66, 26] width 33 height 33
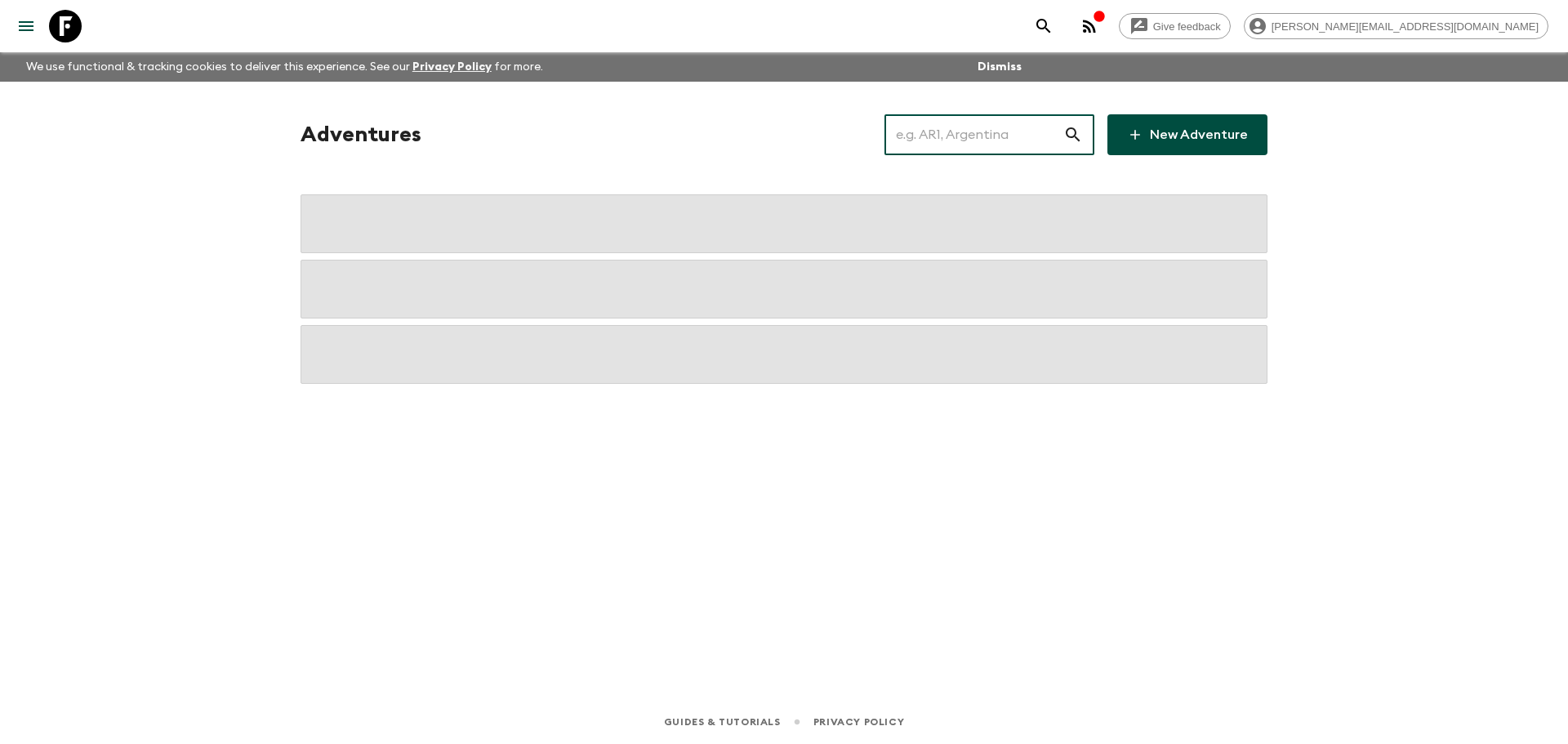
click at [999, 127] on input "text" at bounding box center [973, 135] width 179 height 46
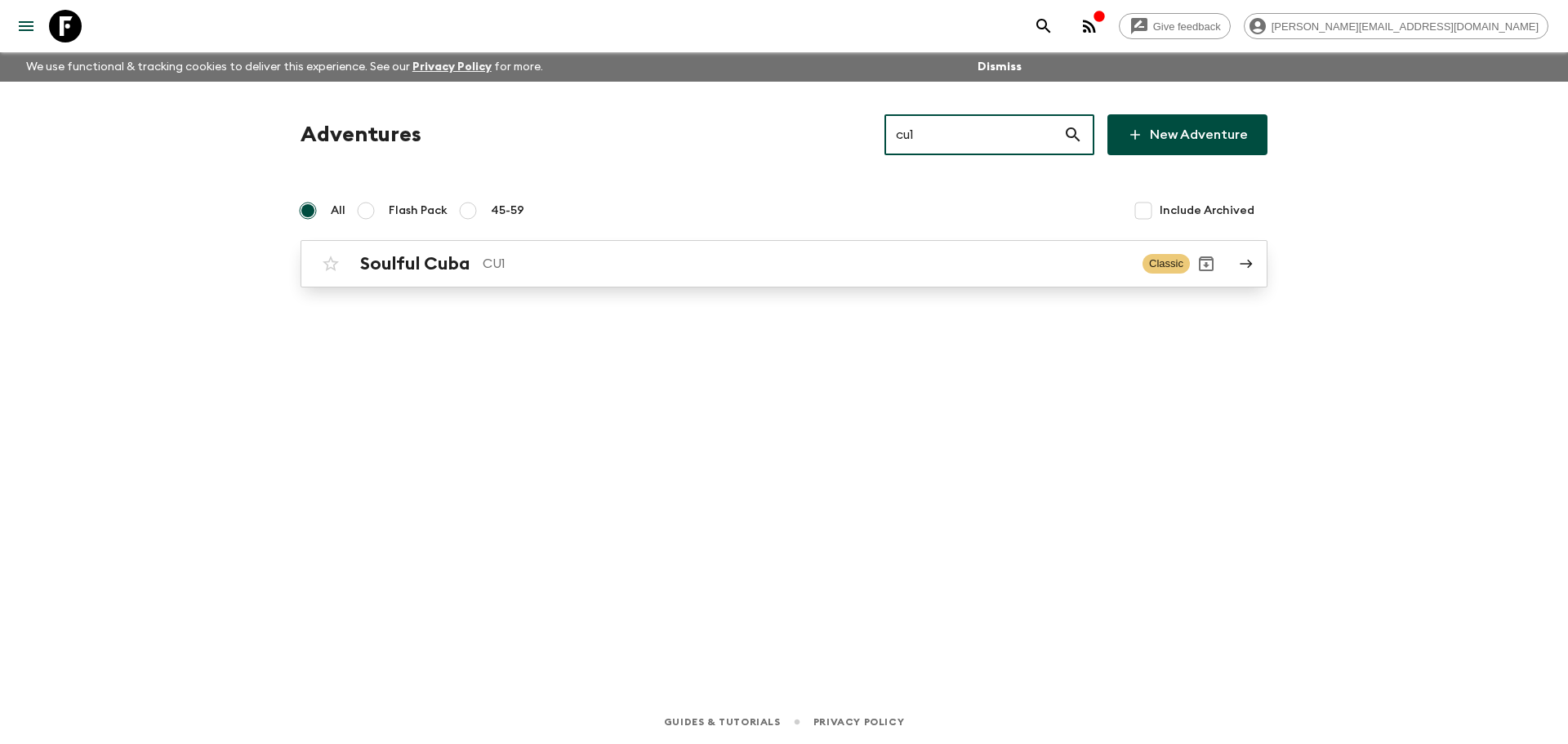
type input "cu1"
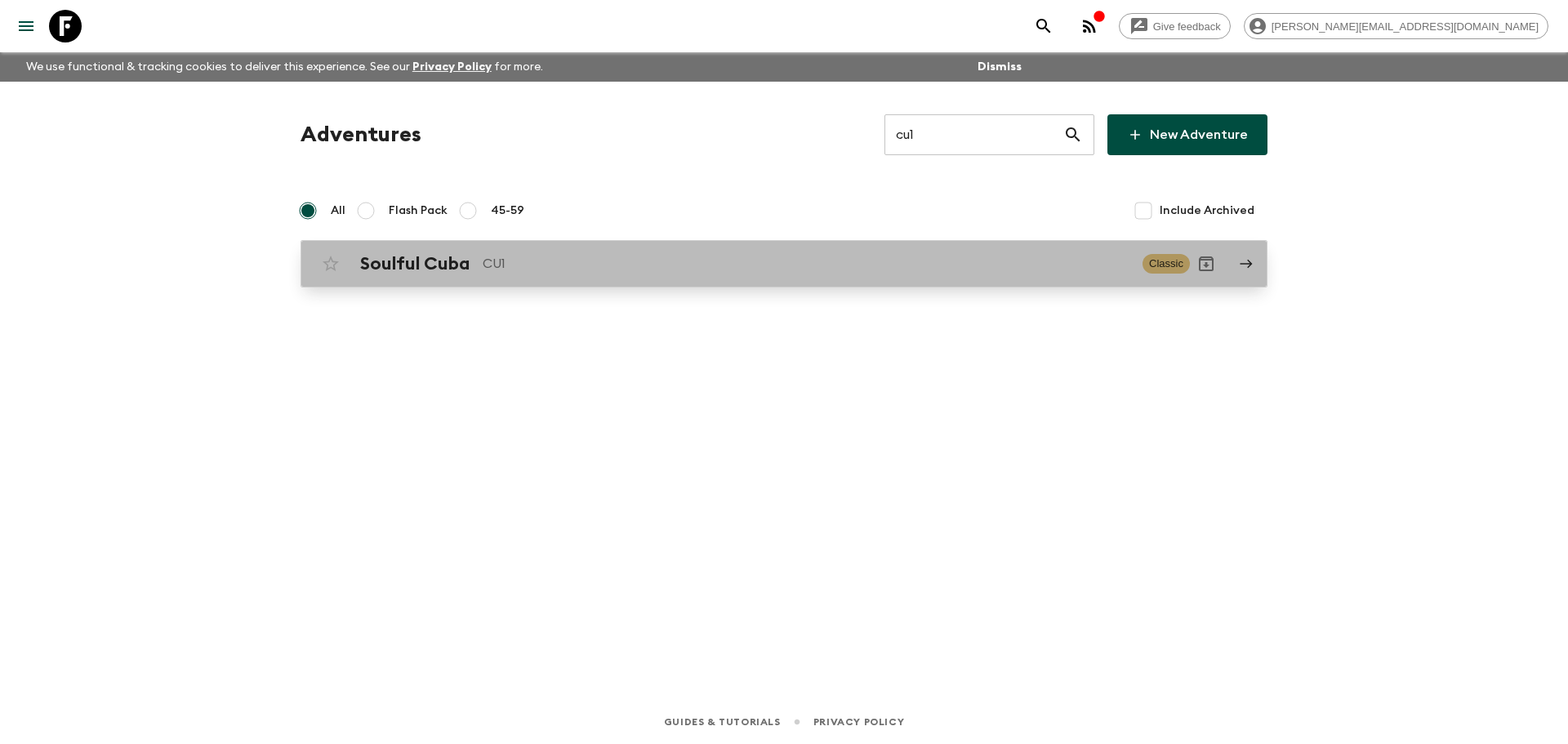
click at [542, 257] on p "CU1" at bounding box center [806, 264] width 647 height 19
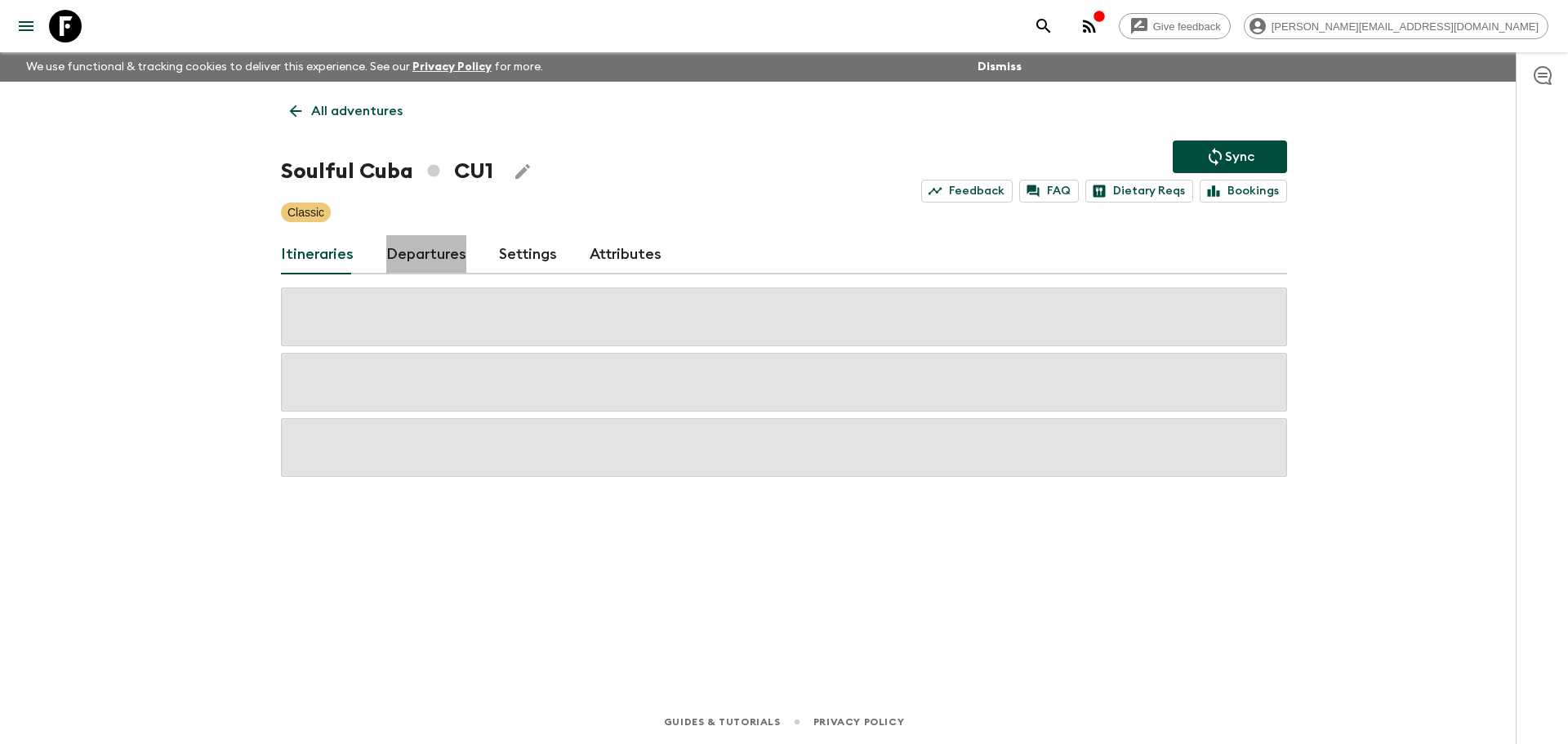
click at [405, 257] on link "Departures" at bounding box center [426, 254] width 80 height 39
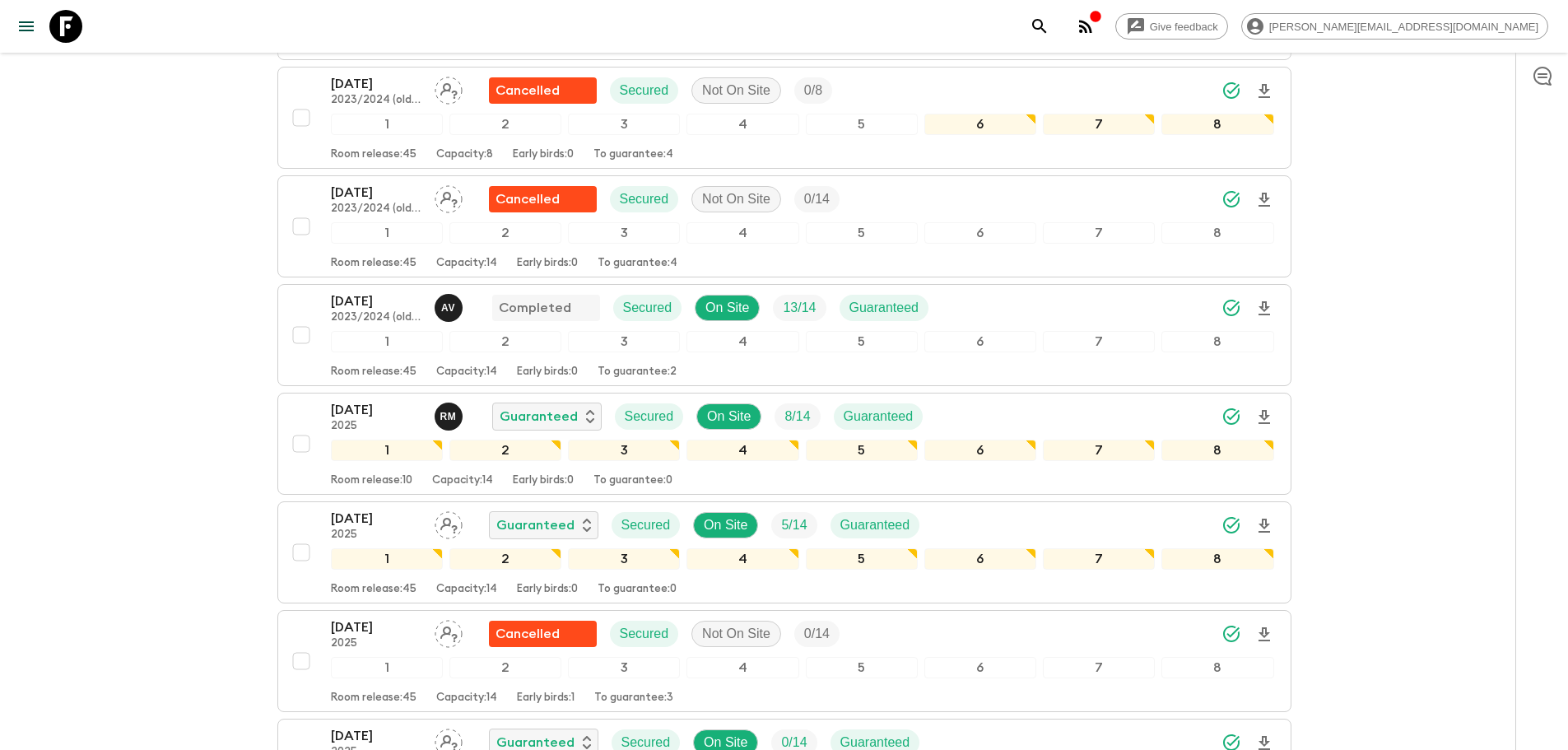
scroll to position [1086, 0]
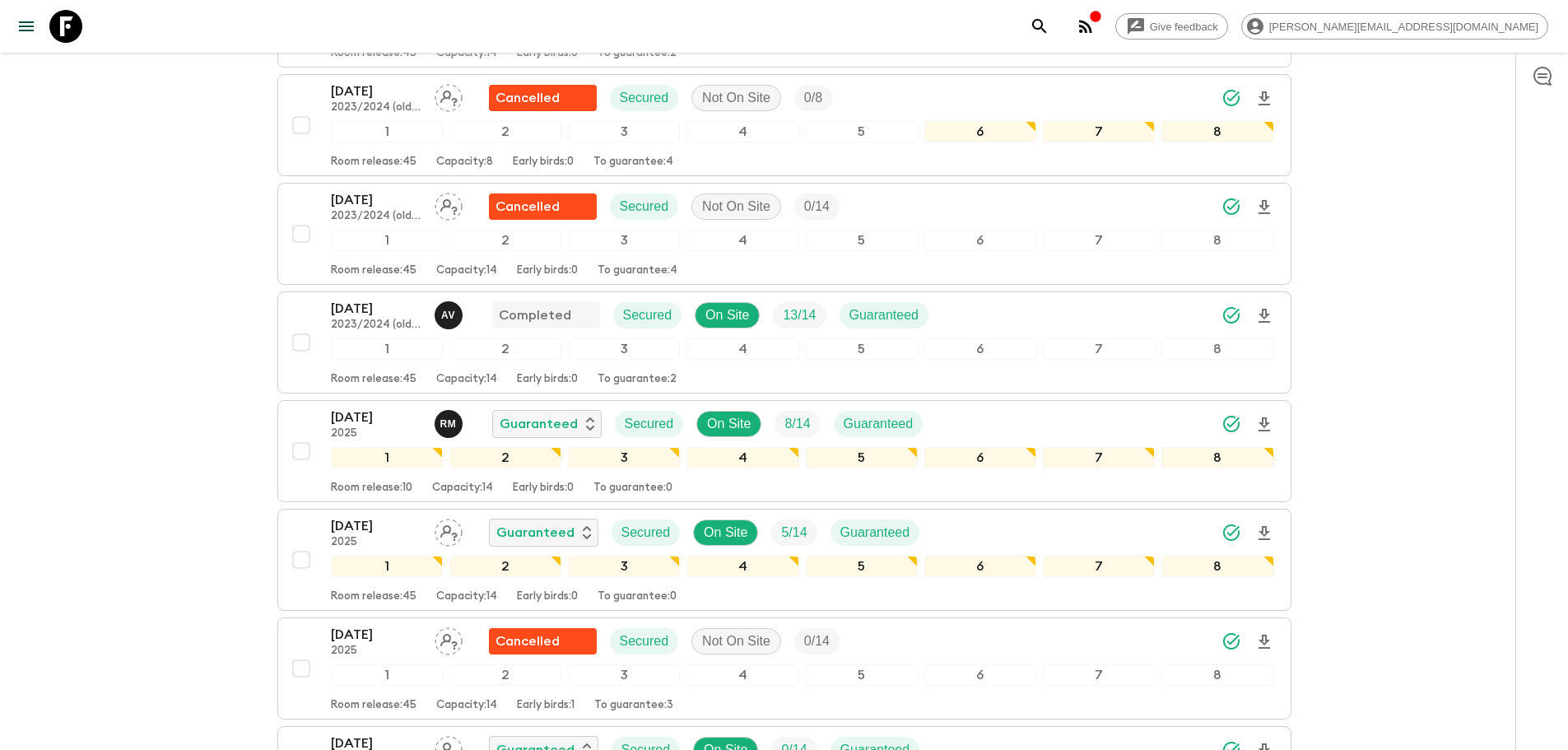
click at [48, 22] on link at bounding box center [66, 27] width 46 height 46
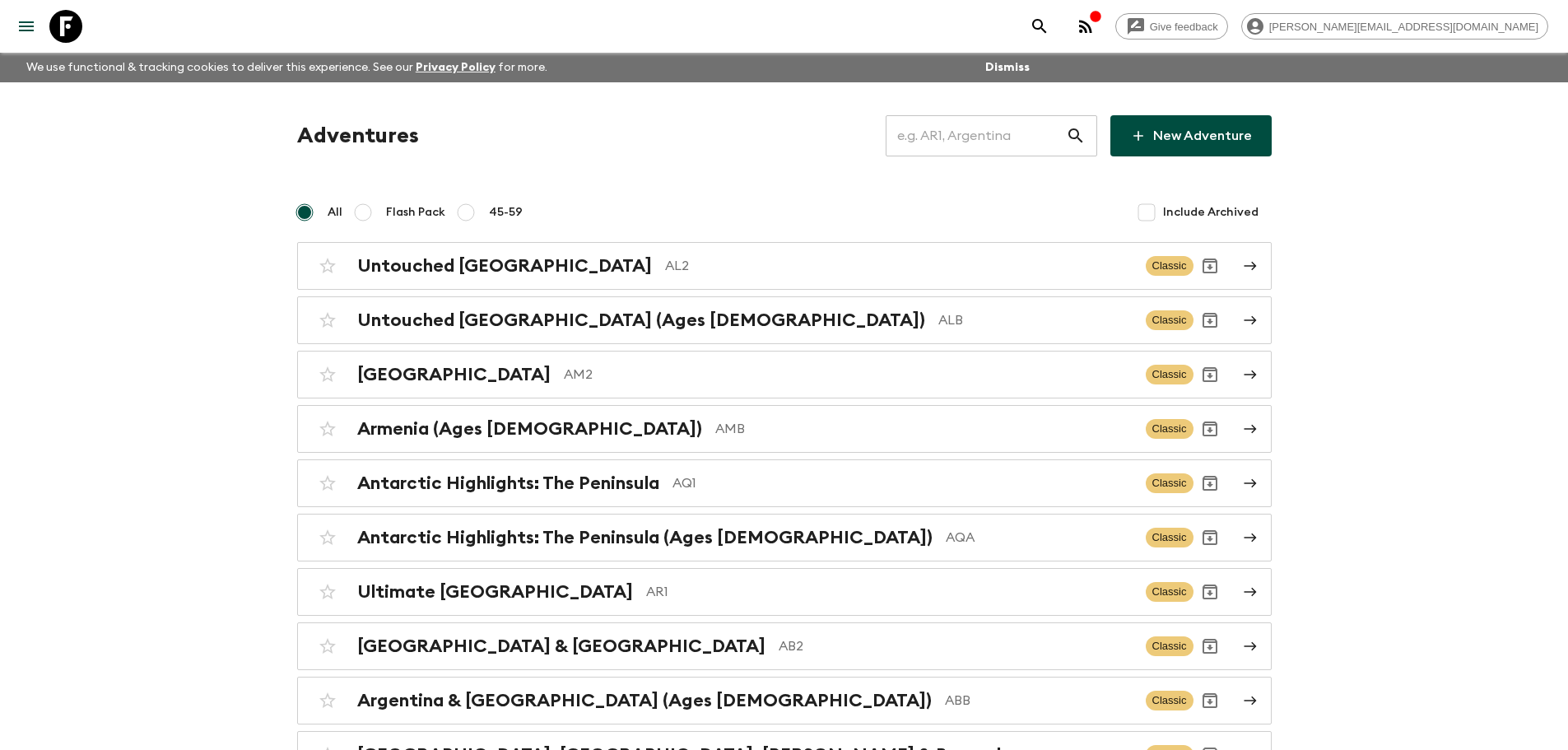
click at [991, 133] on input "text" at bounding box center [976, 136] width 181 height 46
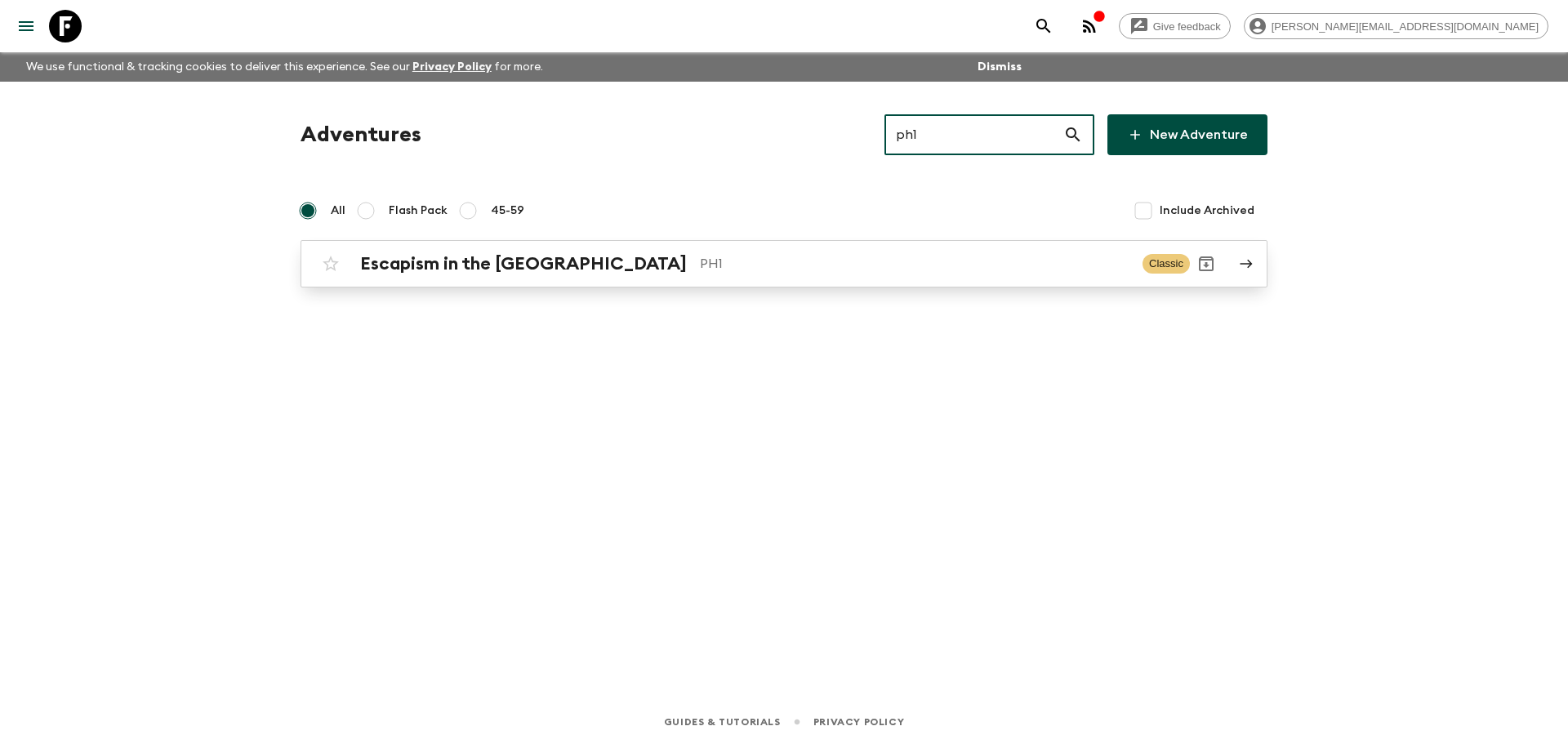
type input "ph1"
click at [837, 262] on p "PH1" at bounding box center [914, 264] width 430 height 19
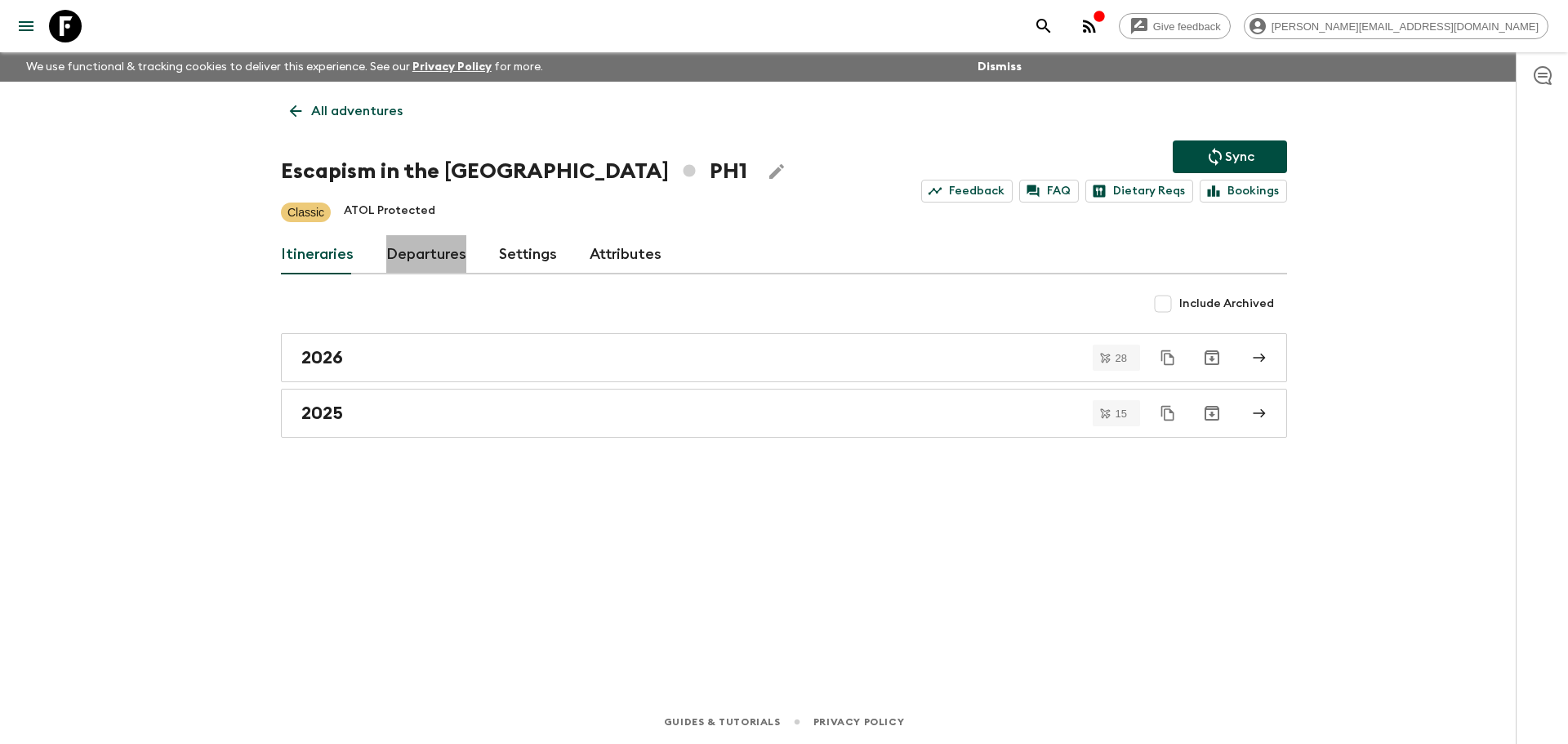
click at [433, 242] on link "Departures" at bounding box center [426, 254] width 80 height 39
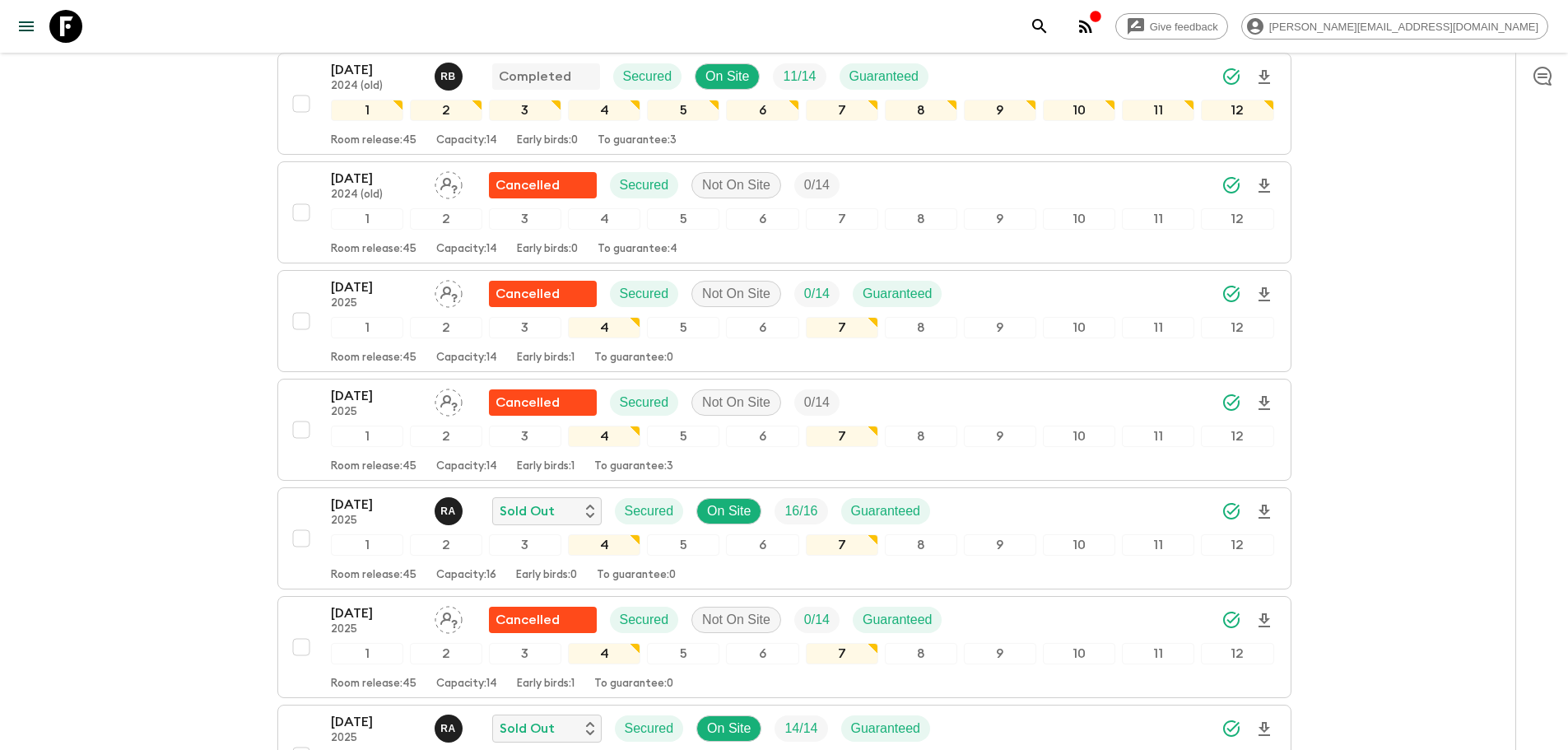
scroll to position [1670, 0]
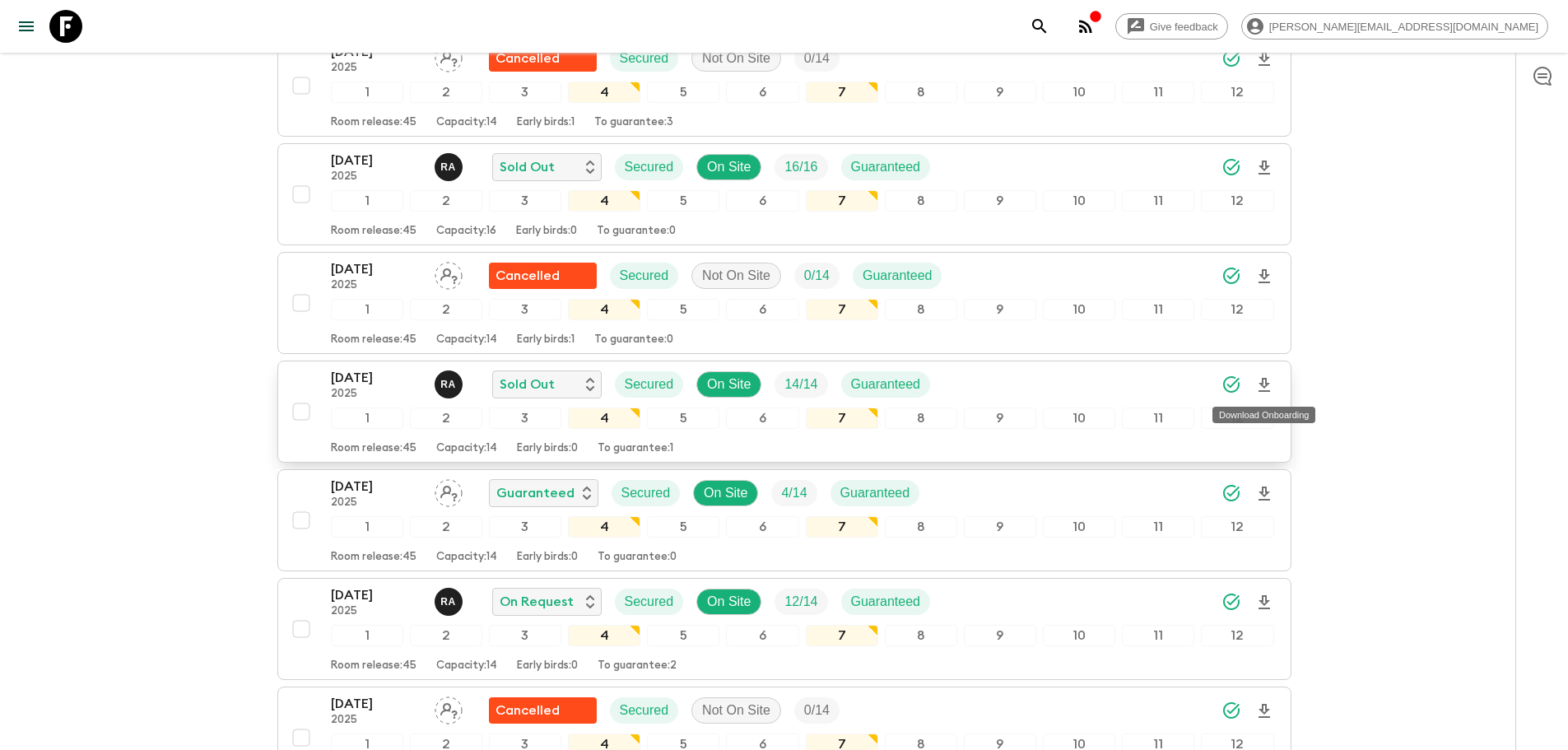
click at [1258, 380] on icon "Download Onboarding" at bounding box center [1264, 385] width 20 height 20
drag, startPoint x: 68, startPoint y: 31, endPoint x: 1048, endPoint y: 55, distance: 980.3
click at [71, 31] on icon at bounding box center [66, 26] width 33 height 33
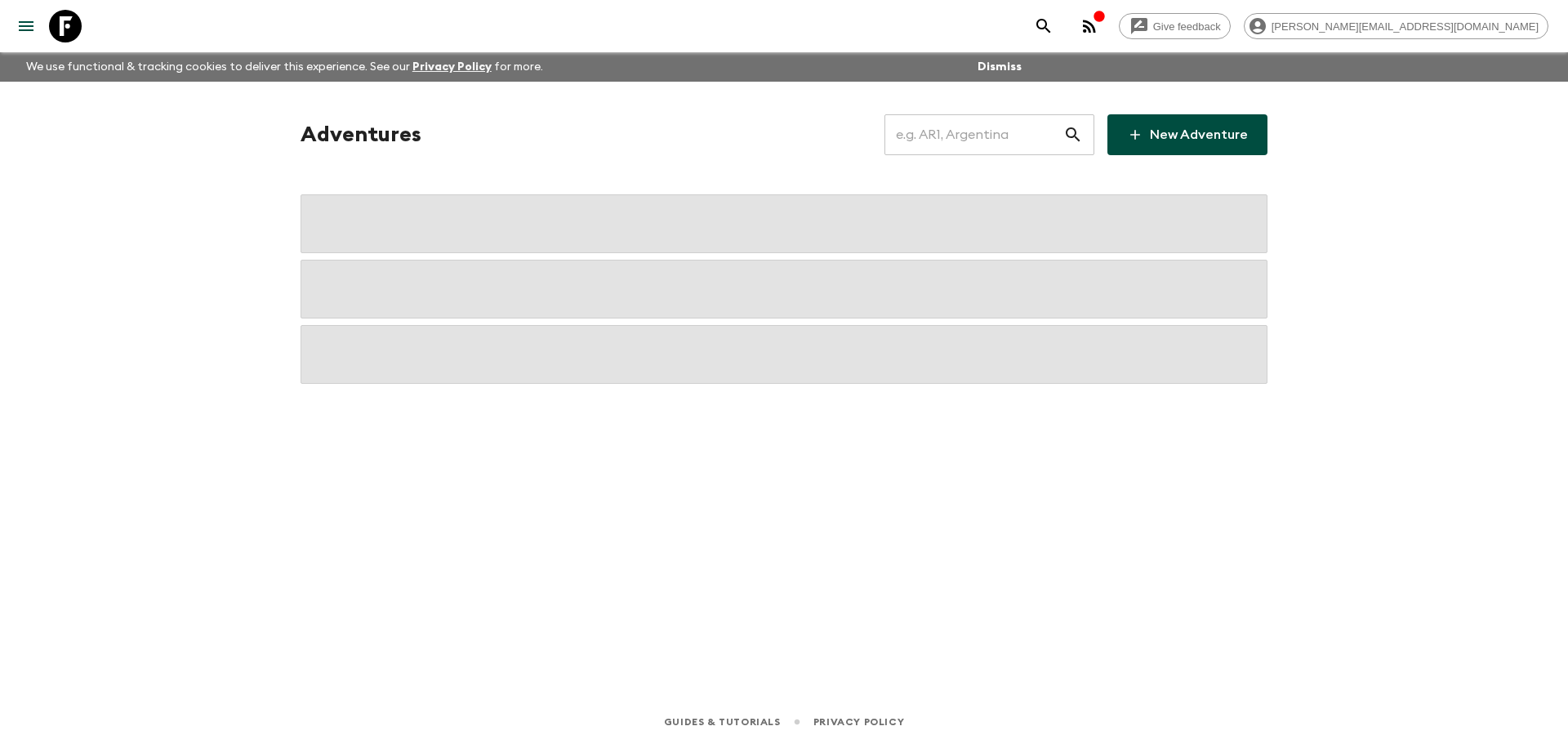
click at [1011, 137] on input "text" at bounding box center [973, 135] width 179 height 46
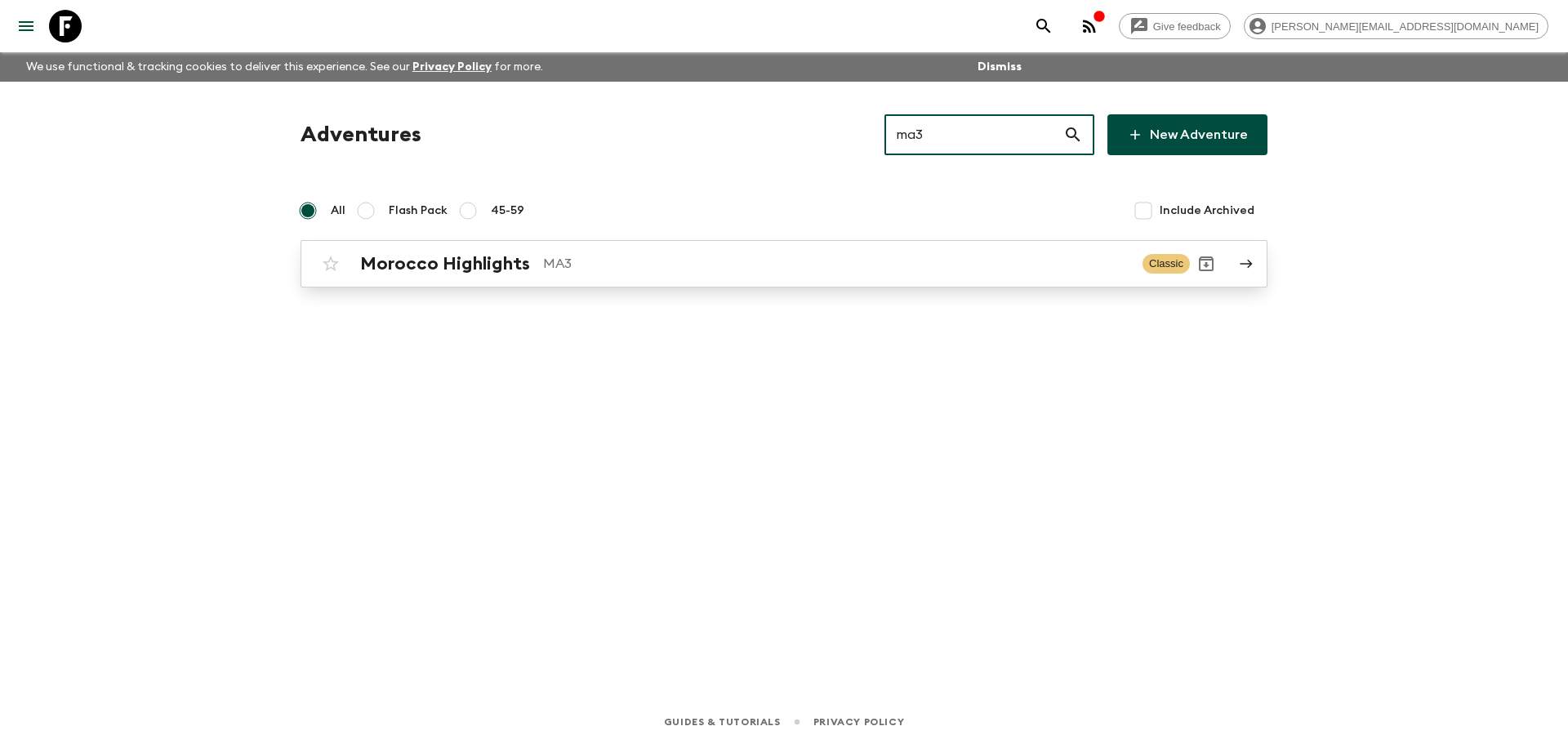
type input "ma3"
click at [919, 261] on p "MA3" at bounding box center [836, 264] width 586 height 19
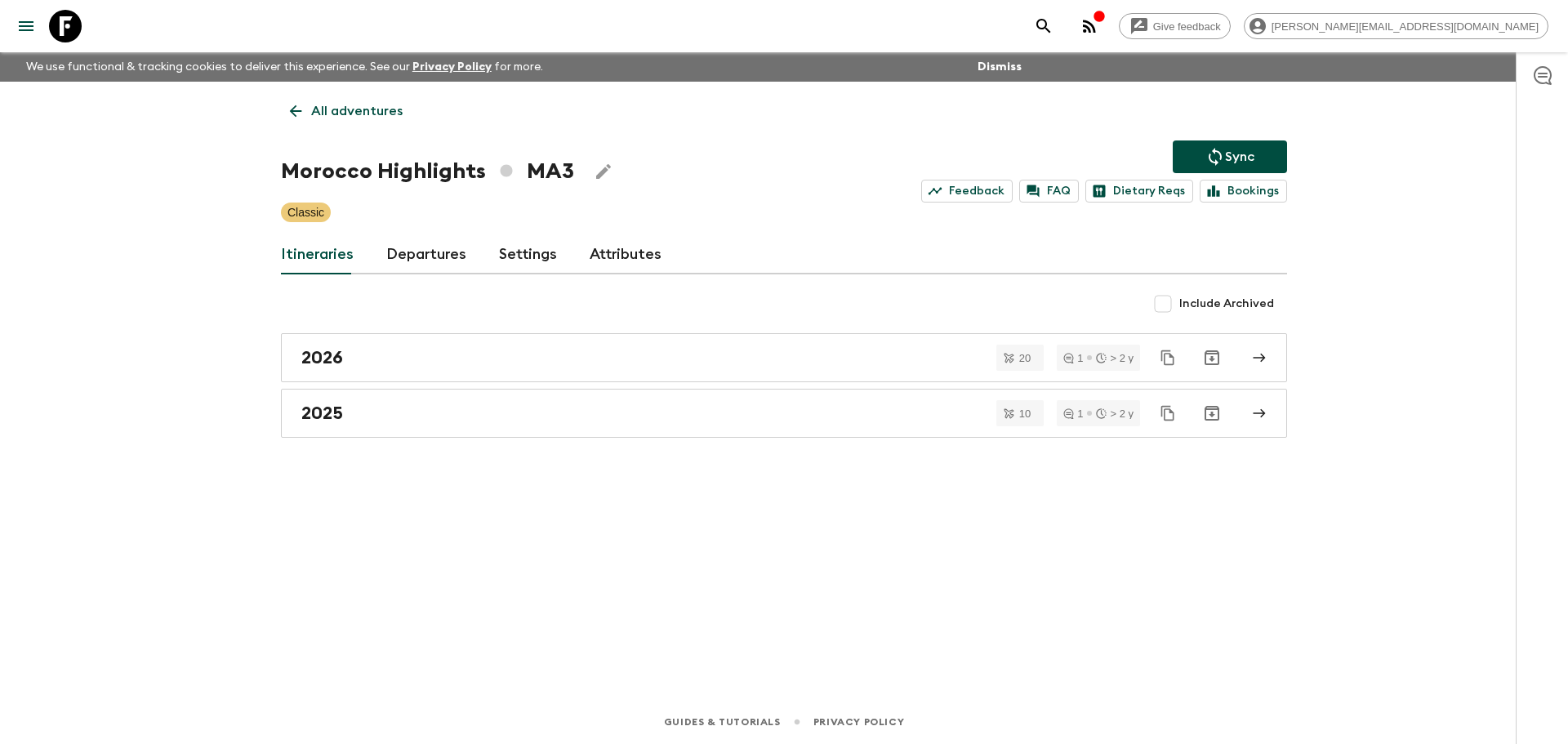
click at [412, 259] on link "Departures" at bounding box center [426, 254] width 80 height 39
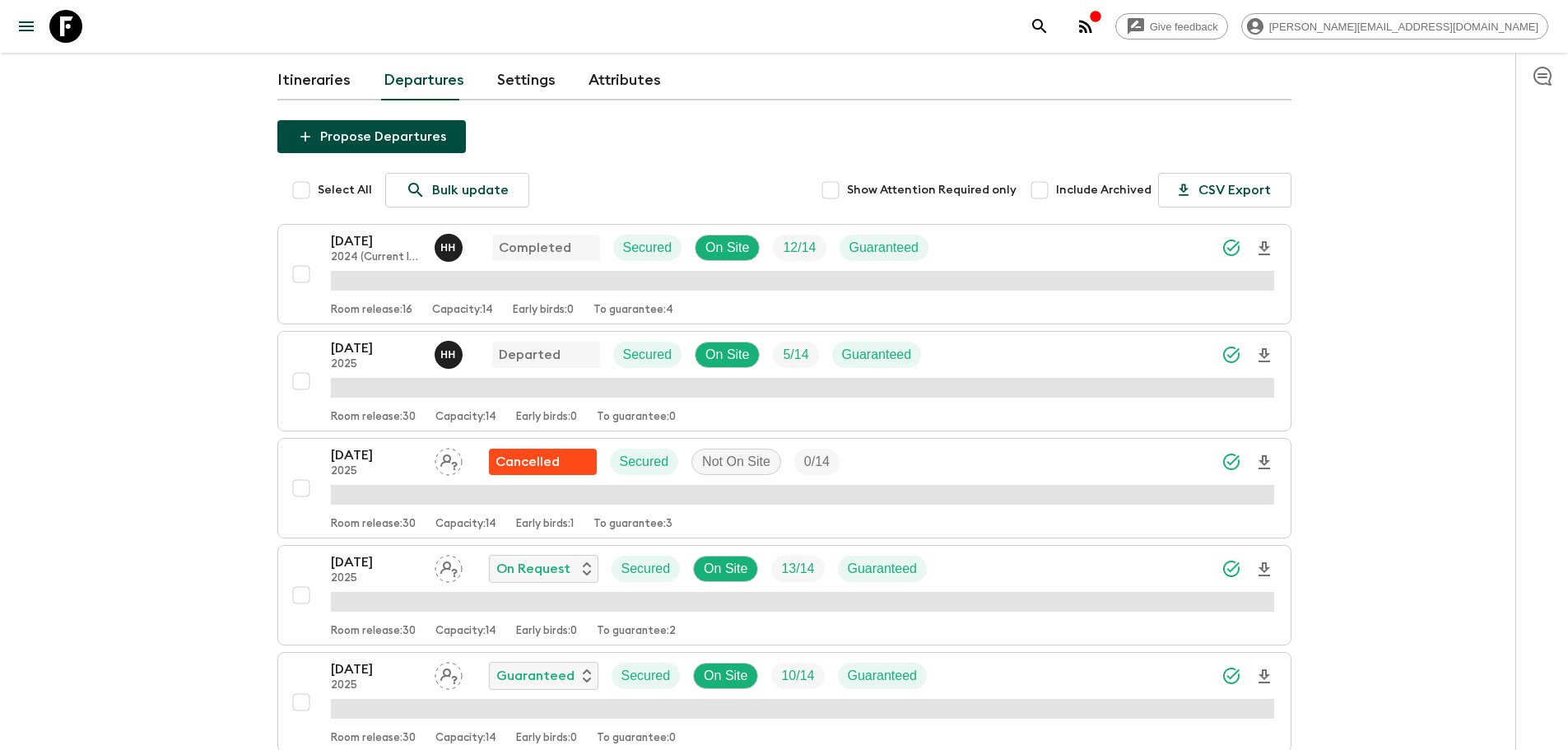
scroll to position [397, 0]
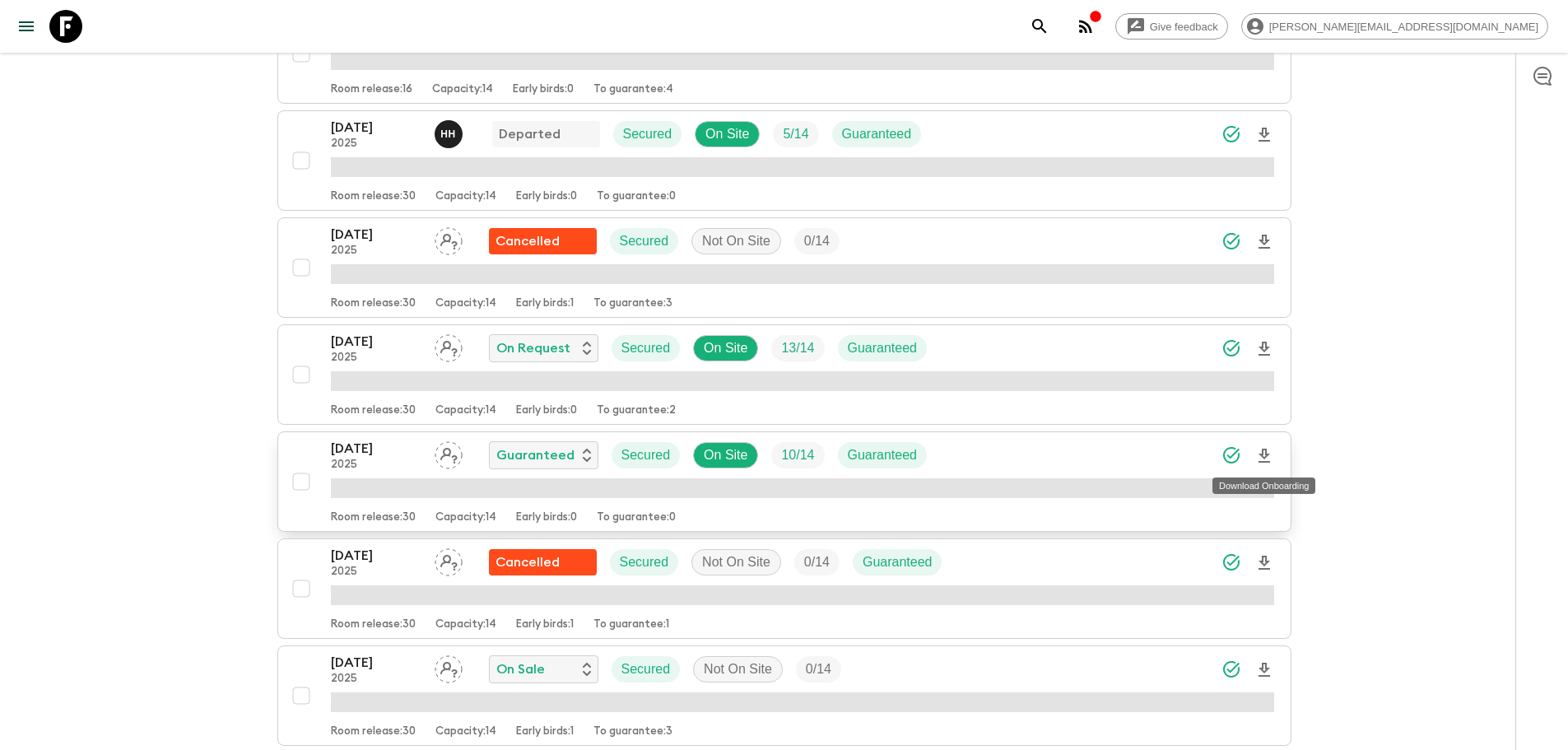
click at [1270, 459] on icon "Download Onboarding" at bounding box center [1264, 456] width 20 height 20
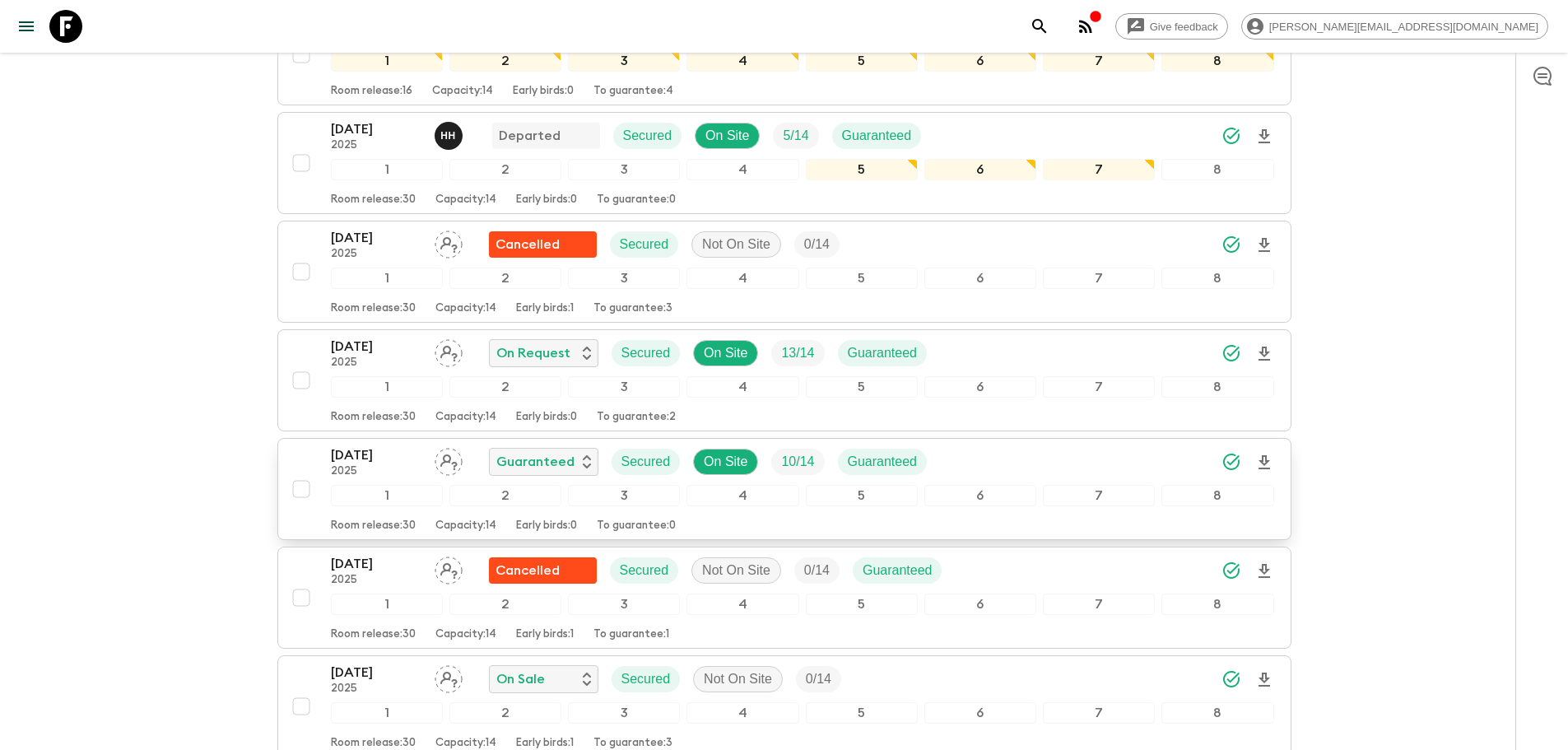
scroll to position [0, 0]
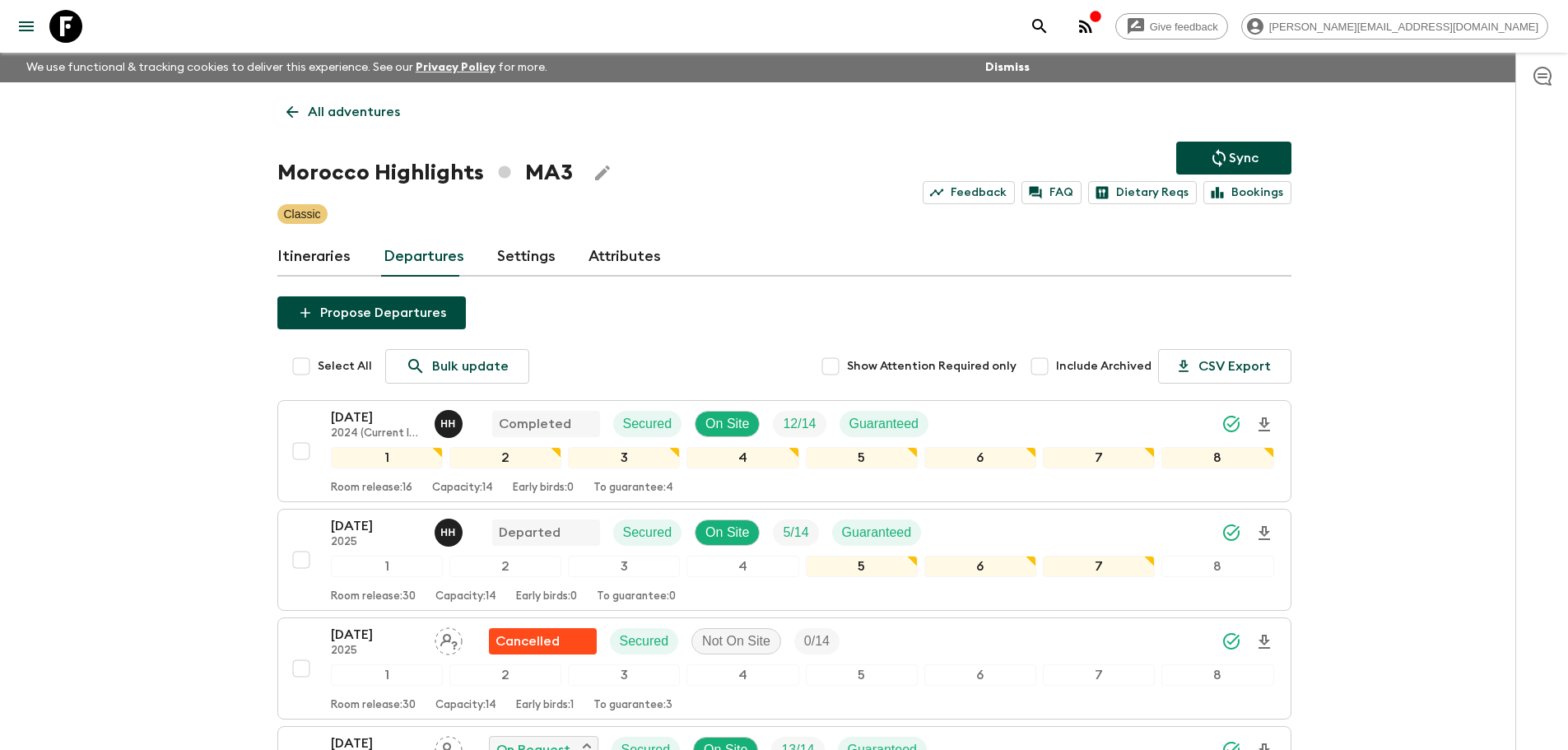
click at [68, 21] on icon at bounding box center [66, 26] width 33 height 33
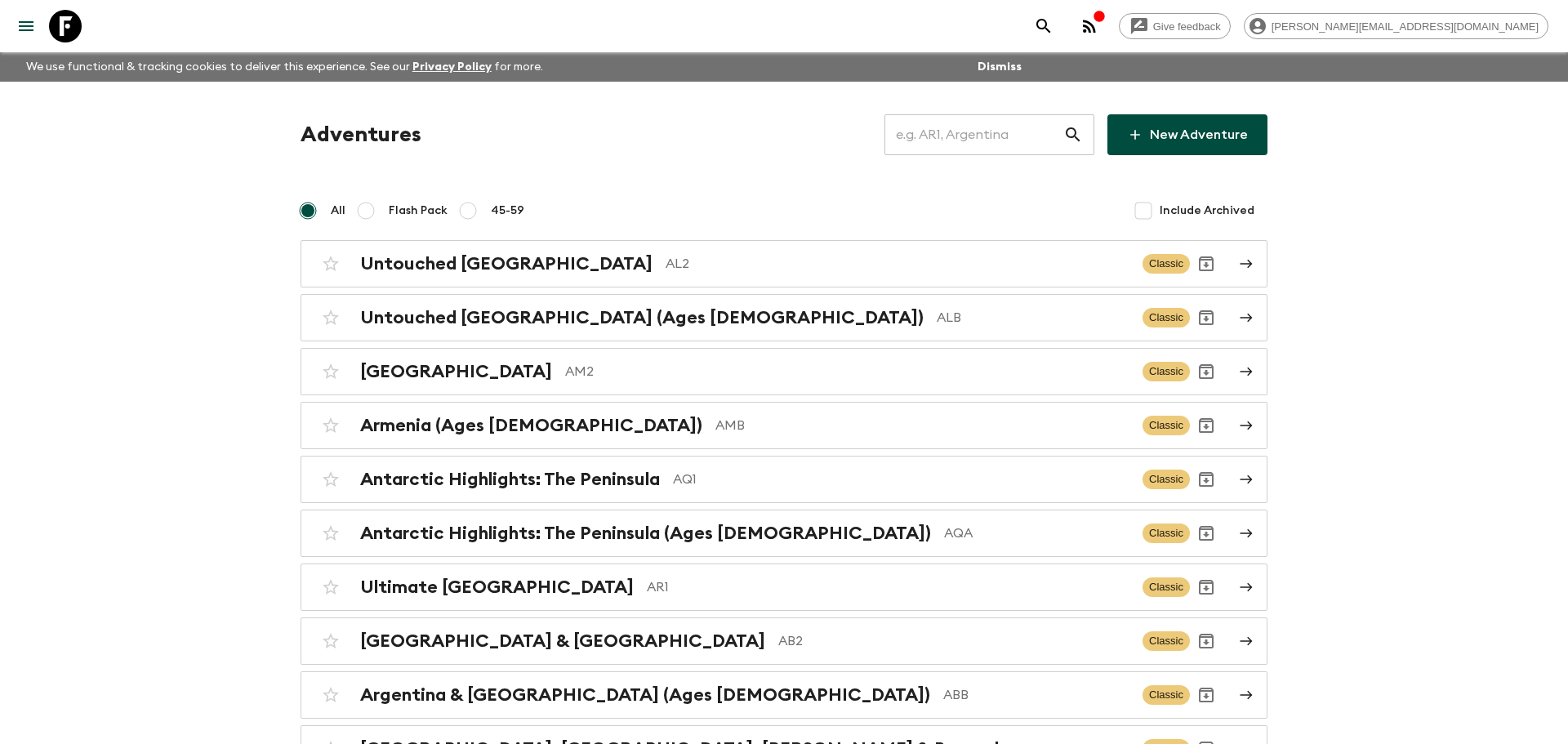
click at [987, 140] on input "text" at bounding box center [973, 135] width 179 height 46
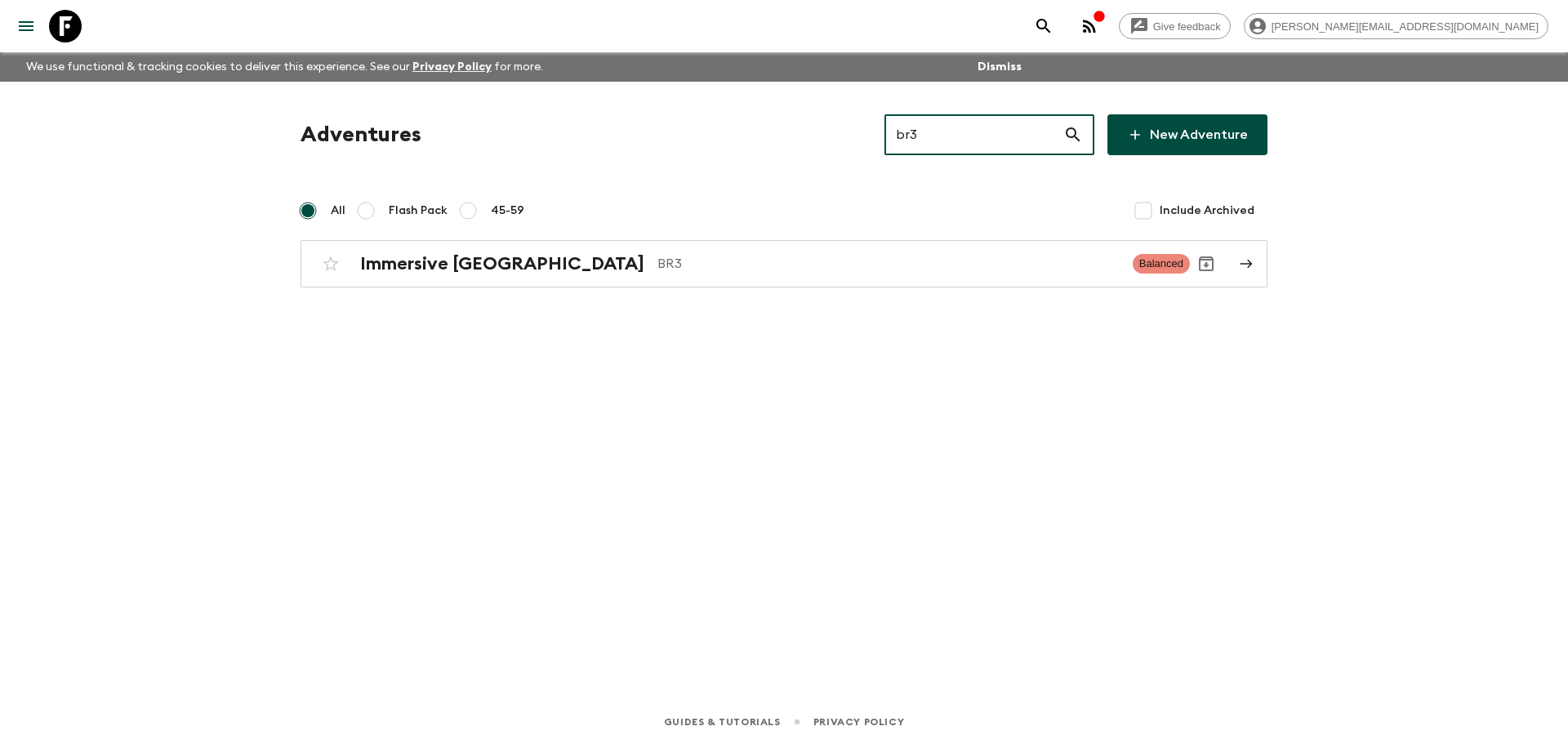
type input "br3"
click at [913, 236] on div "Adventures br3 ​ New Adventure All Flash Pack 45-59 Include Archived Immersive …" at bounding box center [784, 201] width 1006 height 173
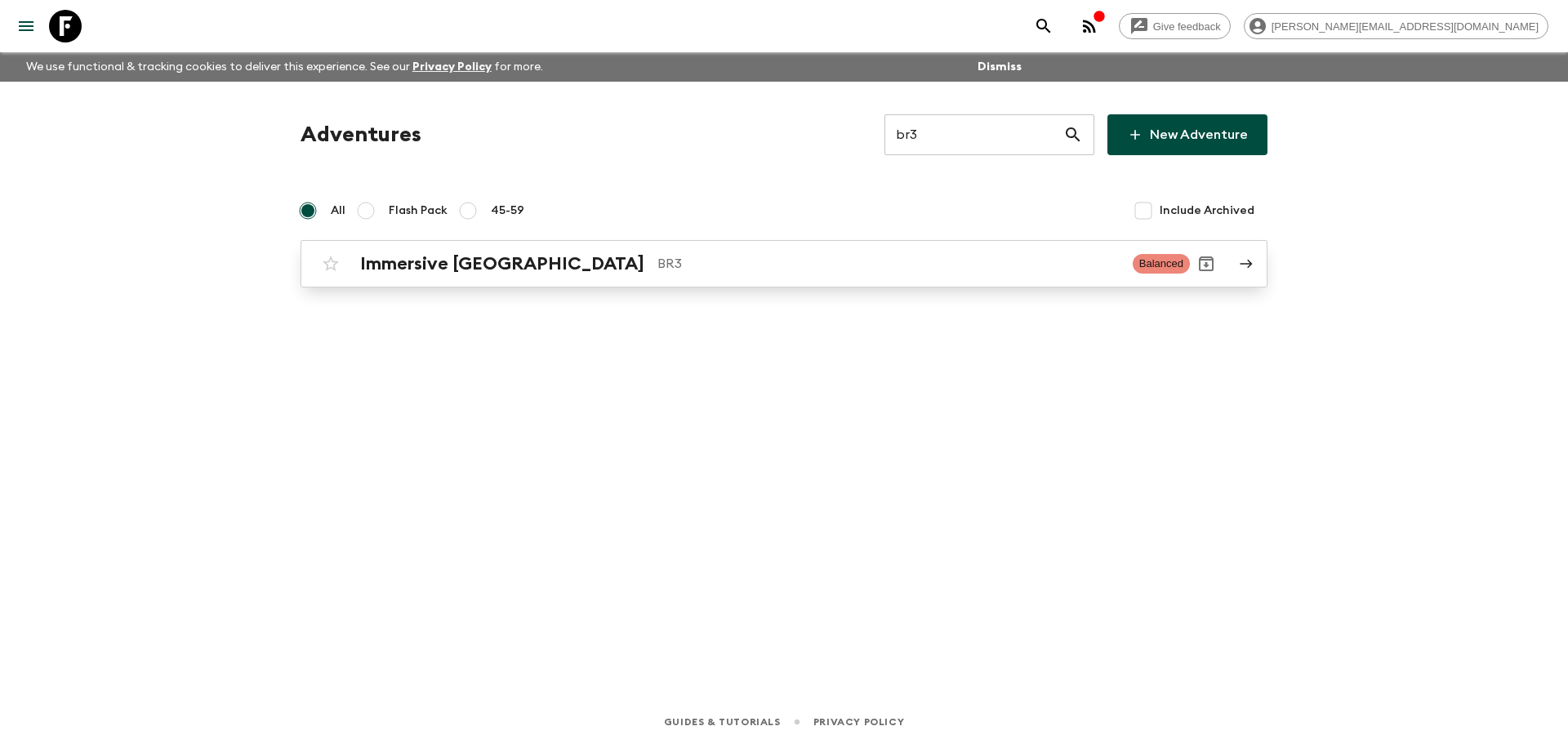
click at [889, 257] on p "BR3" at bounding box center [889, 264] width 462 height 19
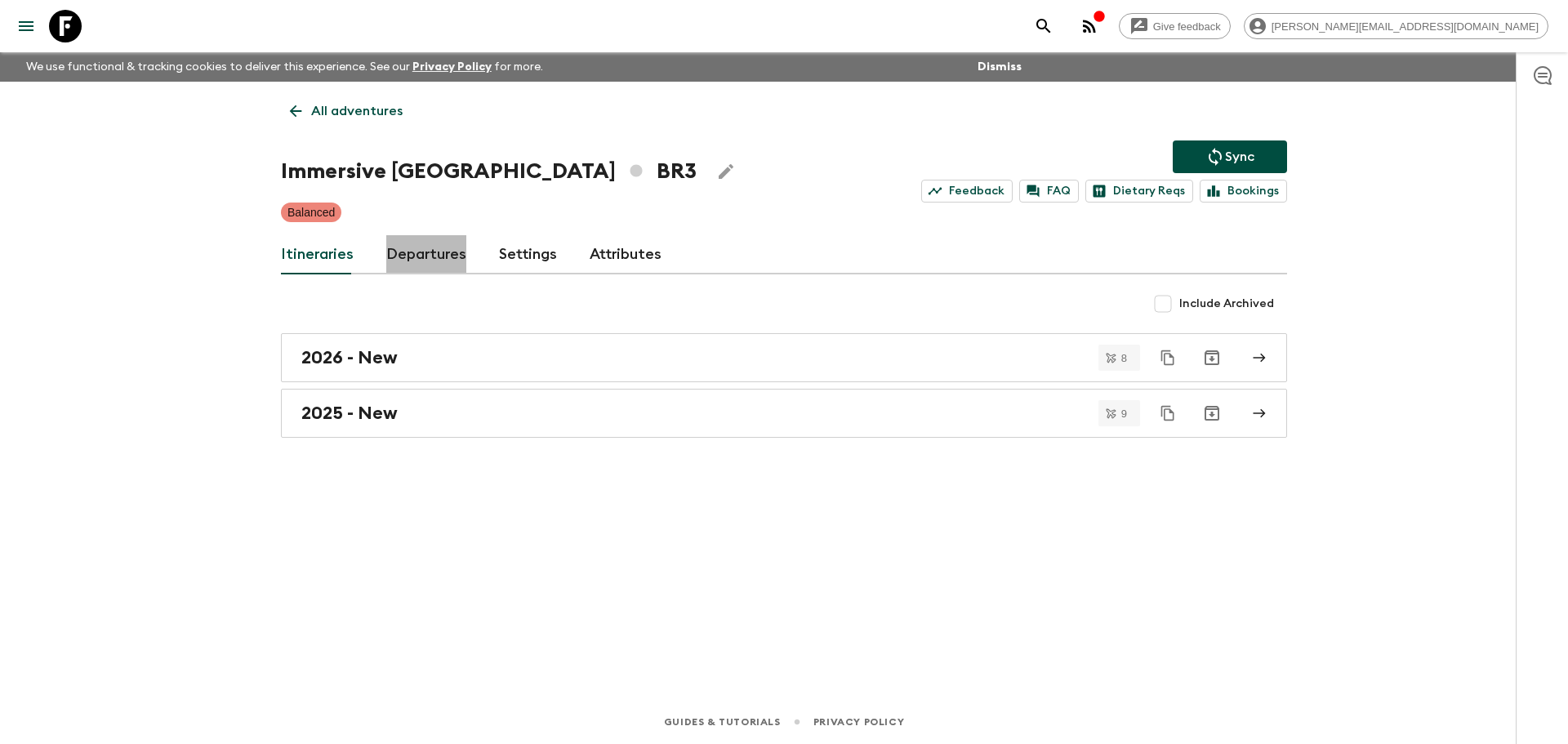
click at [418, 249] on link "Departures" at bounding box center [426, 254] width 80 height 39
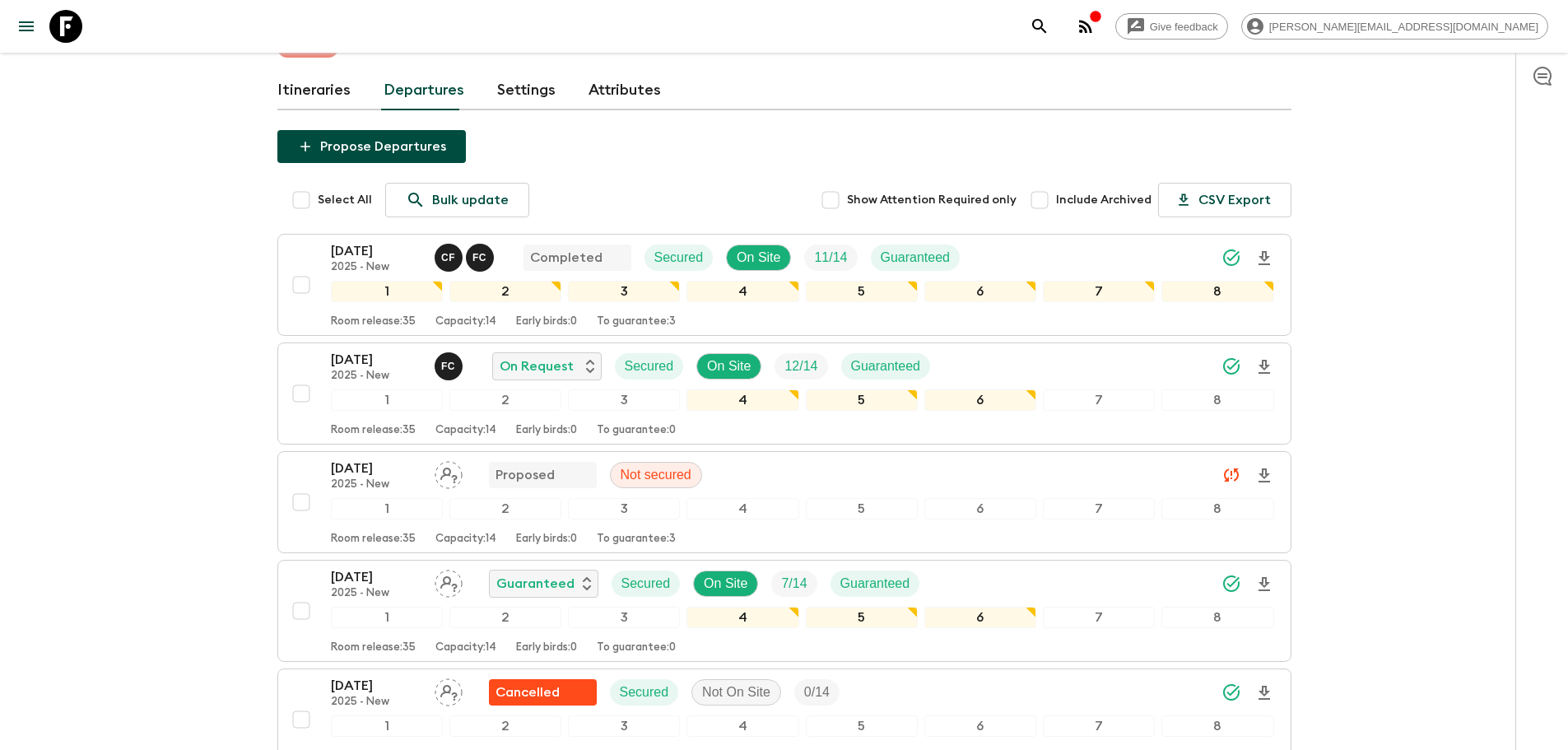
scroll to position [303, 0]
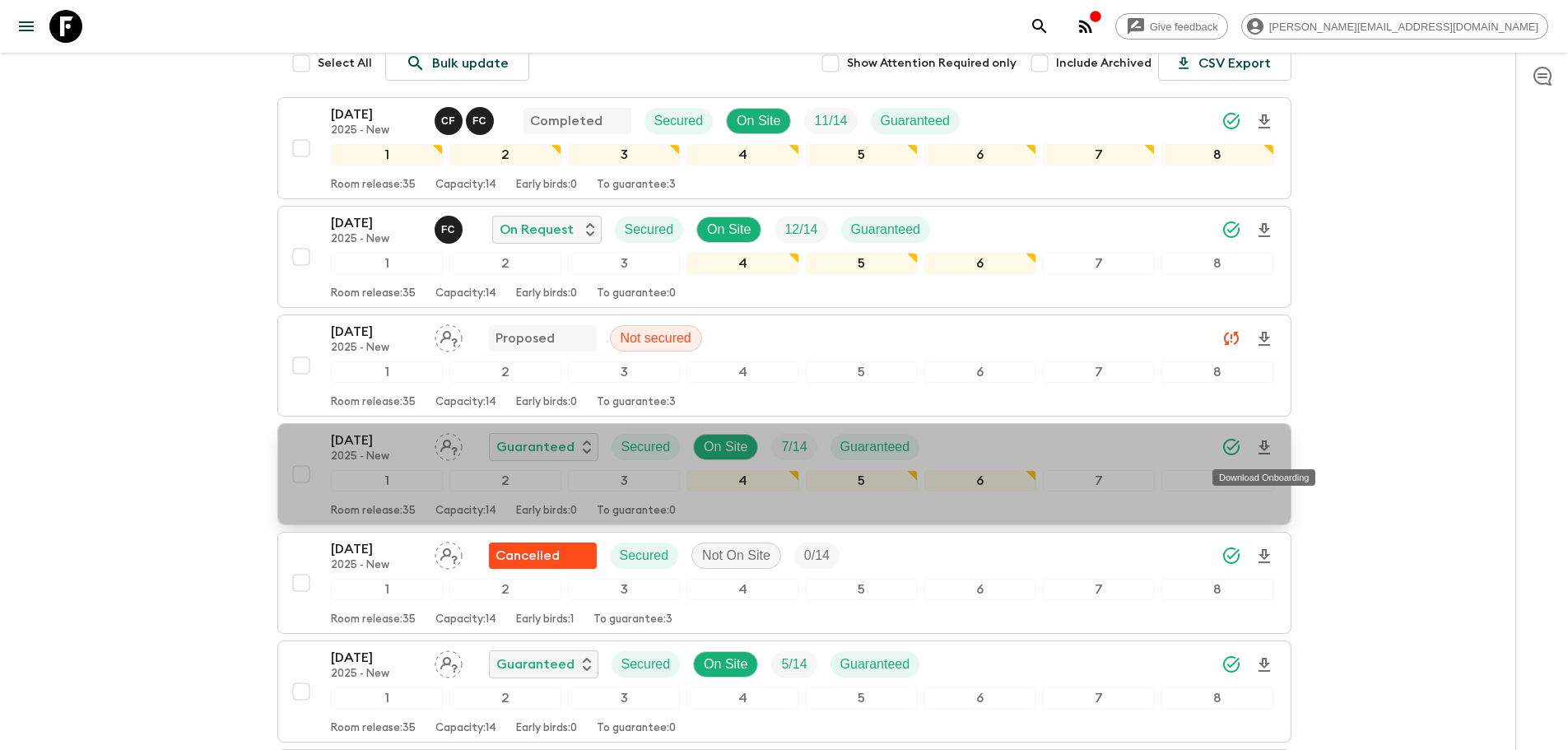
click at [1262, 448] on icon "Download Onboarding" at bounding box center [1264, 448] width 12 height 14
